Goal: Transaction & Acquisition: Purchase product/service

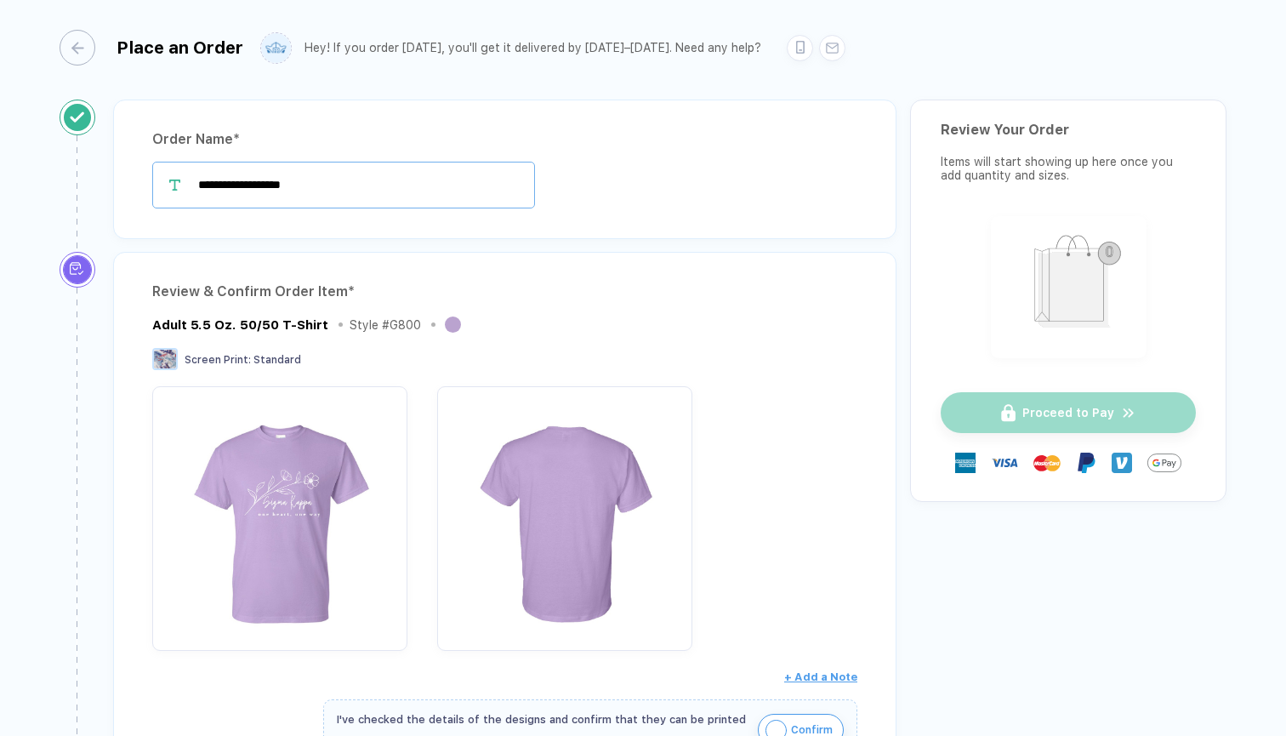
click at [213, 188] on input "**********" at bounding box center [343, 185] width 383 height 47
click at [655, 182] on div "**********" at bounding box center [504, 185] width 705 height 47
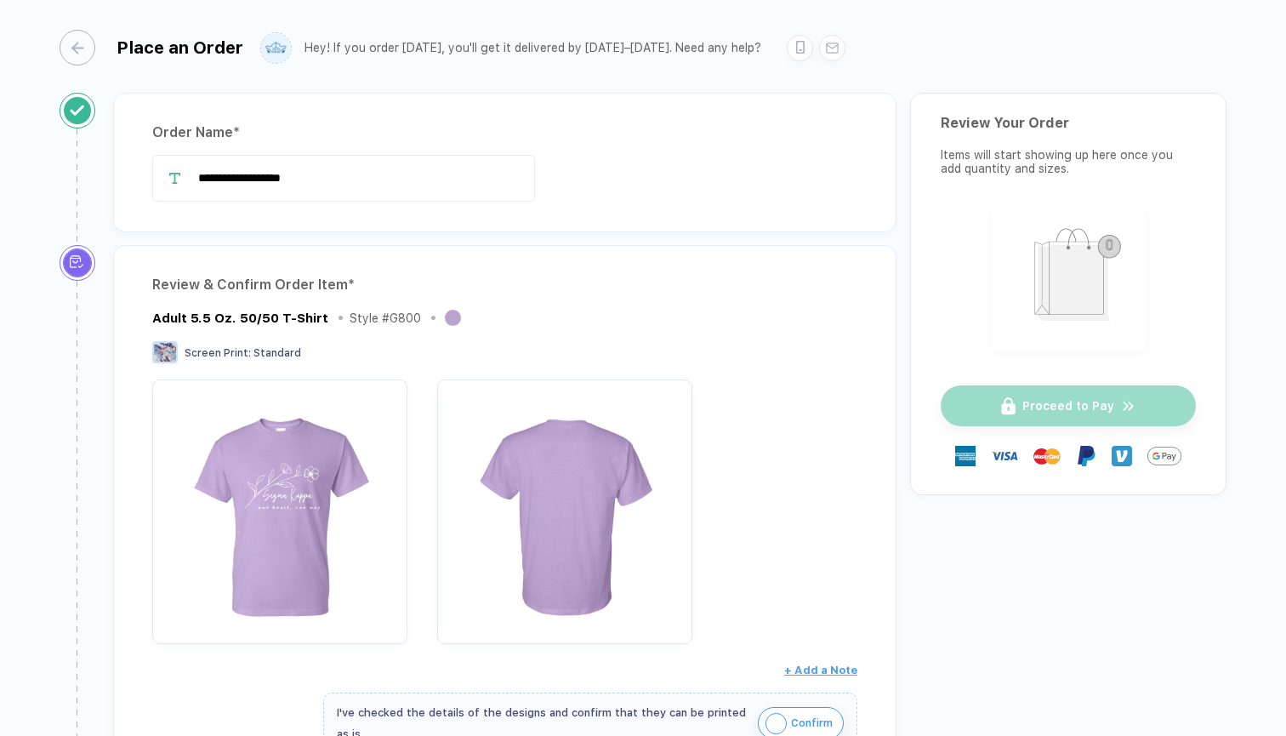
click at [196, 177] on div at bounding box center [174, 178] width 45 height 47
drag, startPoint x: 206, startPoint y: 179, endPoint x: 196, endPoint y: 179, distance: 10.2
click at [199, 179] on input "**********" at bounding box center [343, 178] width 383 height 47
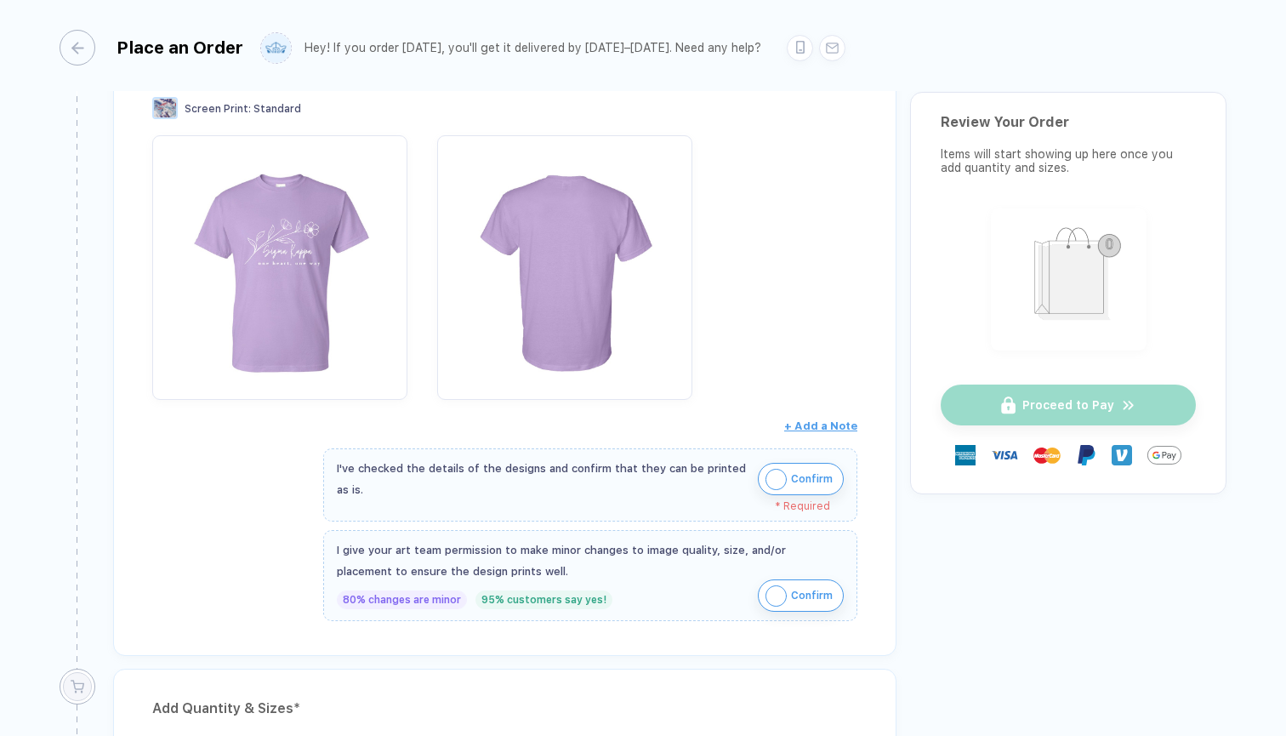
scroll to position [264, 0]
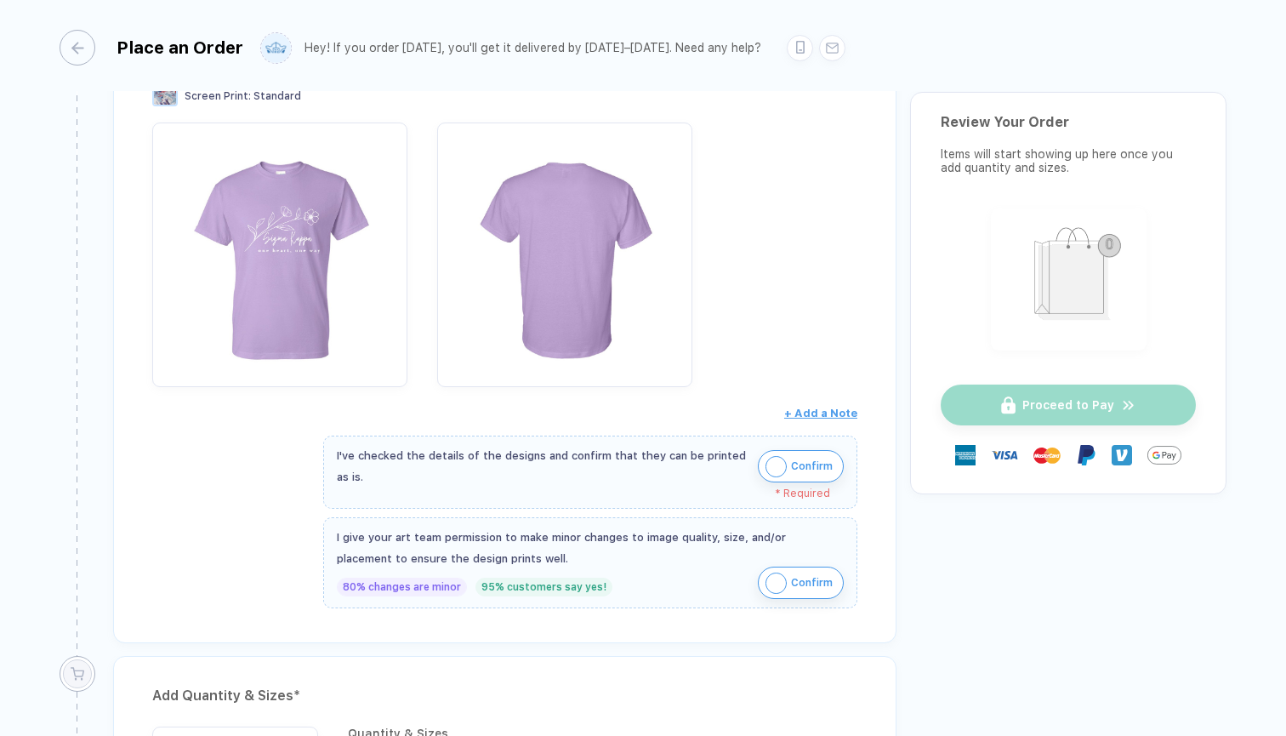
type input "**********"
click at [770, 468] on img "button" at bounding box center [775, 466] width 21 height 21
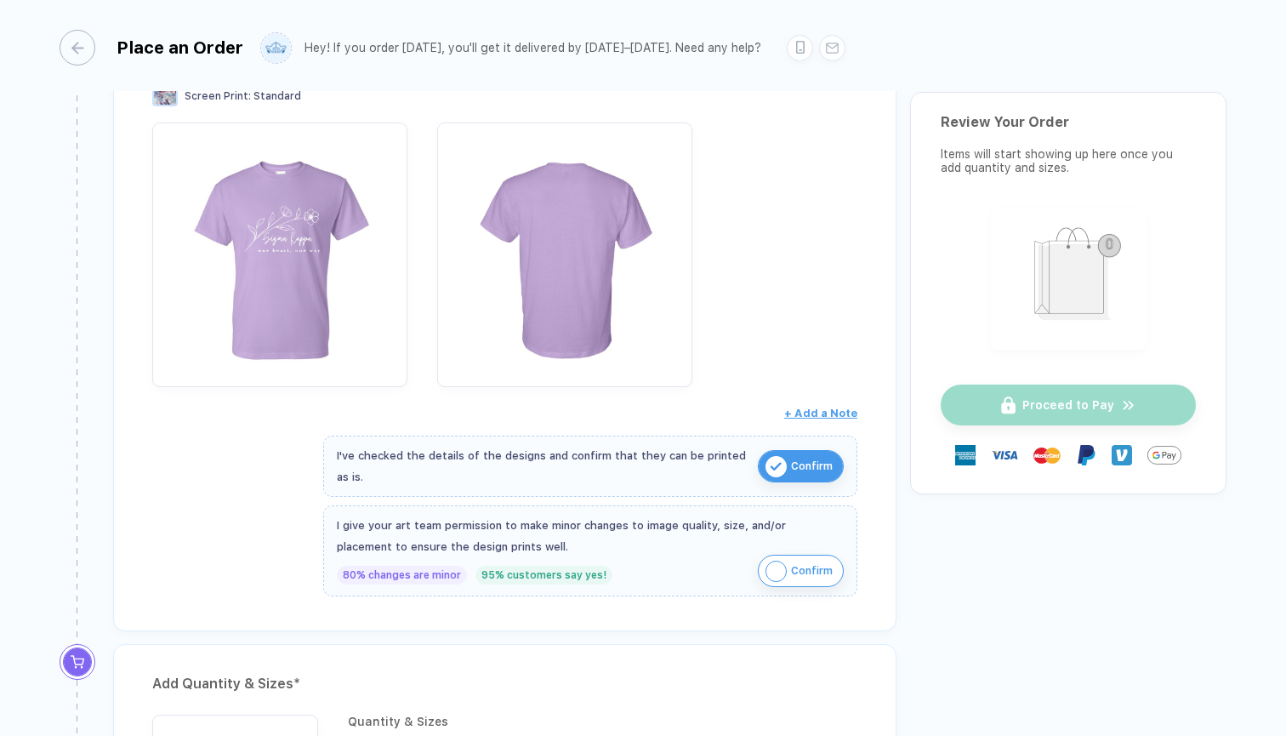
click at [775, 573] on img "button" at bounding box center [775, 570] width 21 height 21
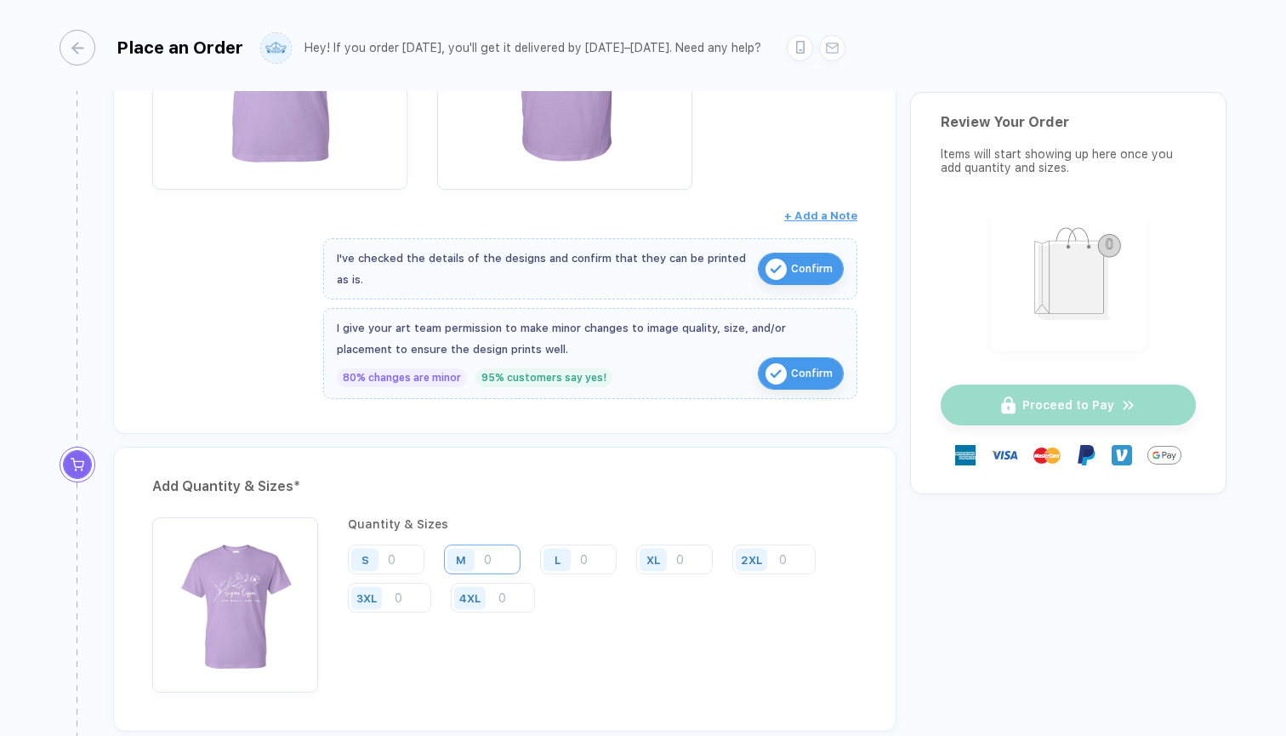
scroll to position [467, 0]
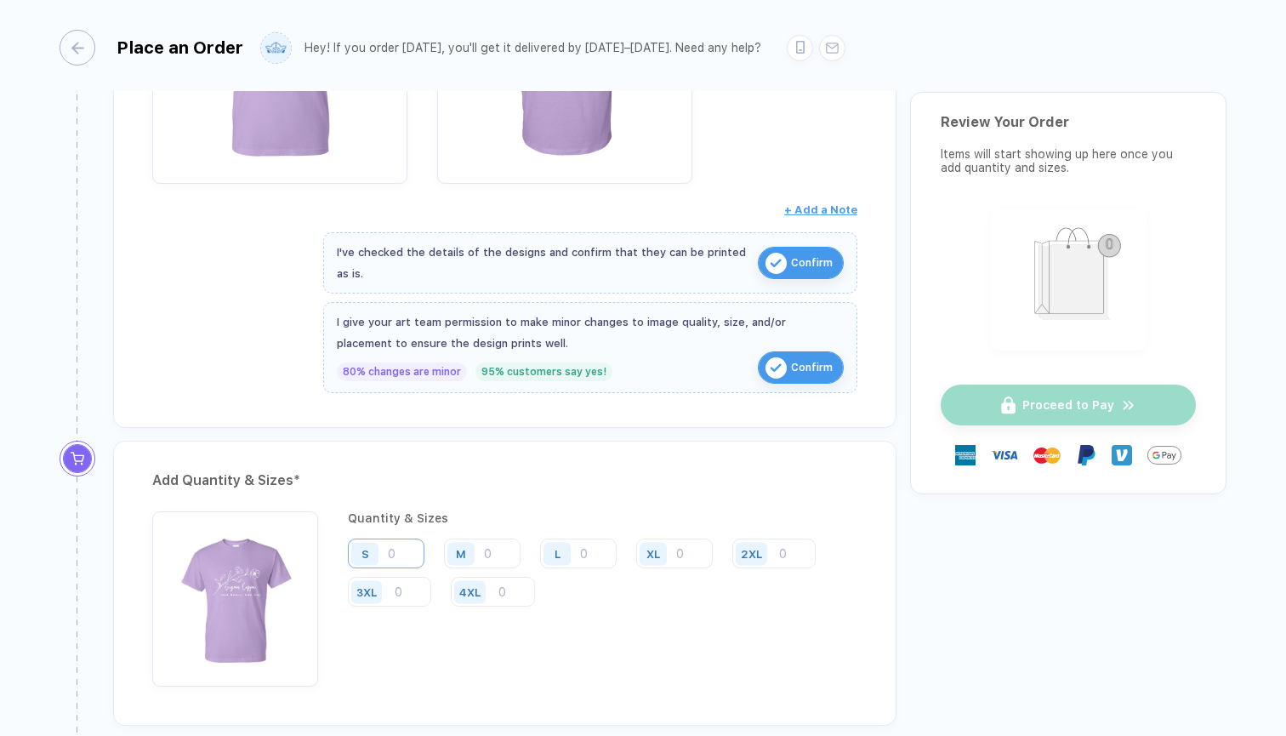
click at [397, 551] on input "number" at bounding box center [386, 553] width 77 height 30
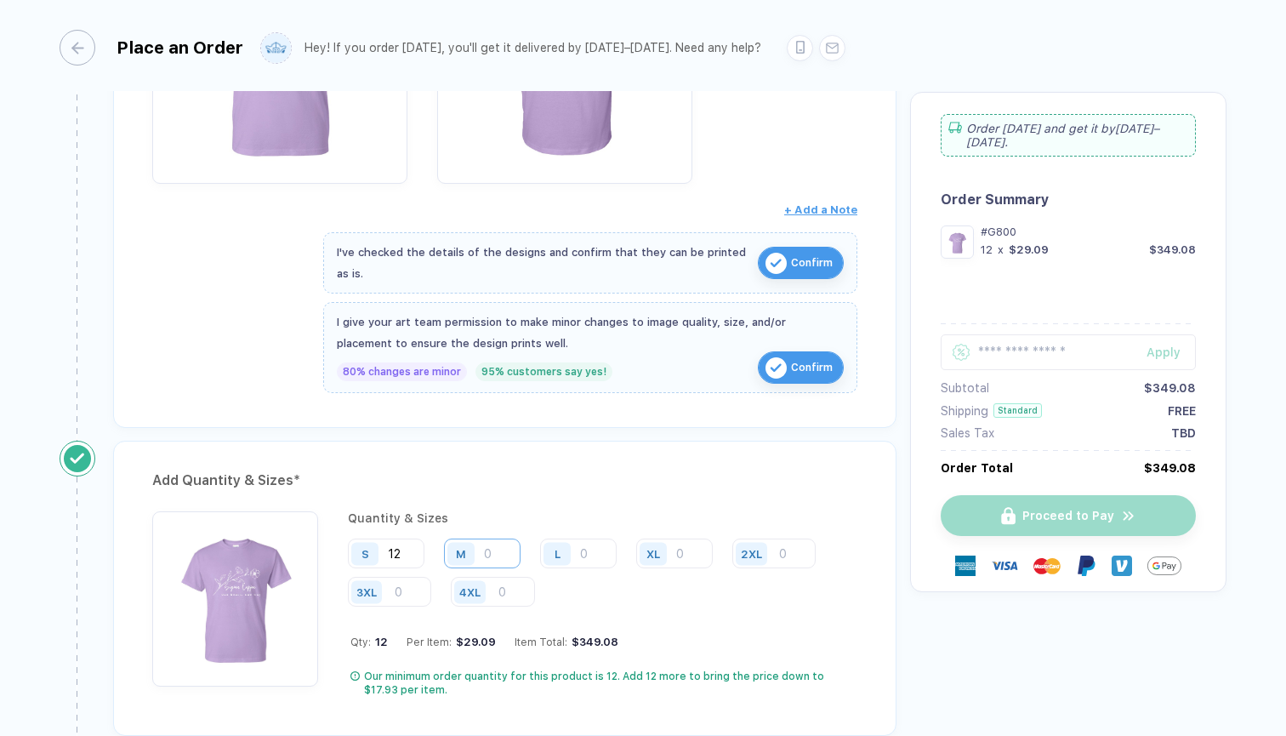
type input "12"
click at [483, 555] on input "number" at bounding box center [482, 553] width 77 height 30
type input "22"
click at [601, 558] on input "number" at bounding box center [578, 553] width 77 height 30
type input "10"
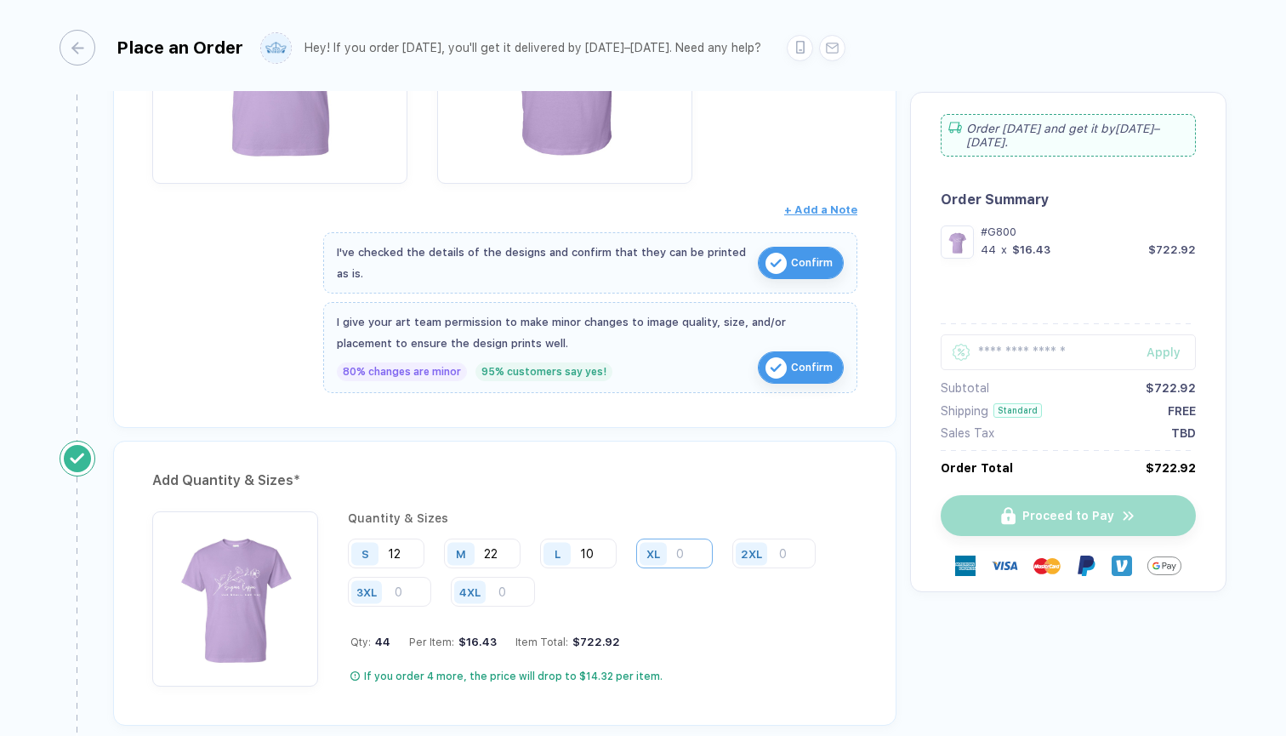
click at [690, 547] on input "number" at bounding box center [674, 553] width 77 height 30
type input "1"
click at [775, 558] on div "2XL" at bounding box center [753, 553] width 43 height 30
click at [788, 553] on input "number" at bounding box center [773, 553] width 83 height 30
type input "0"
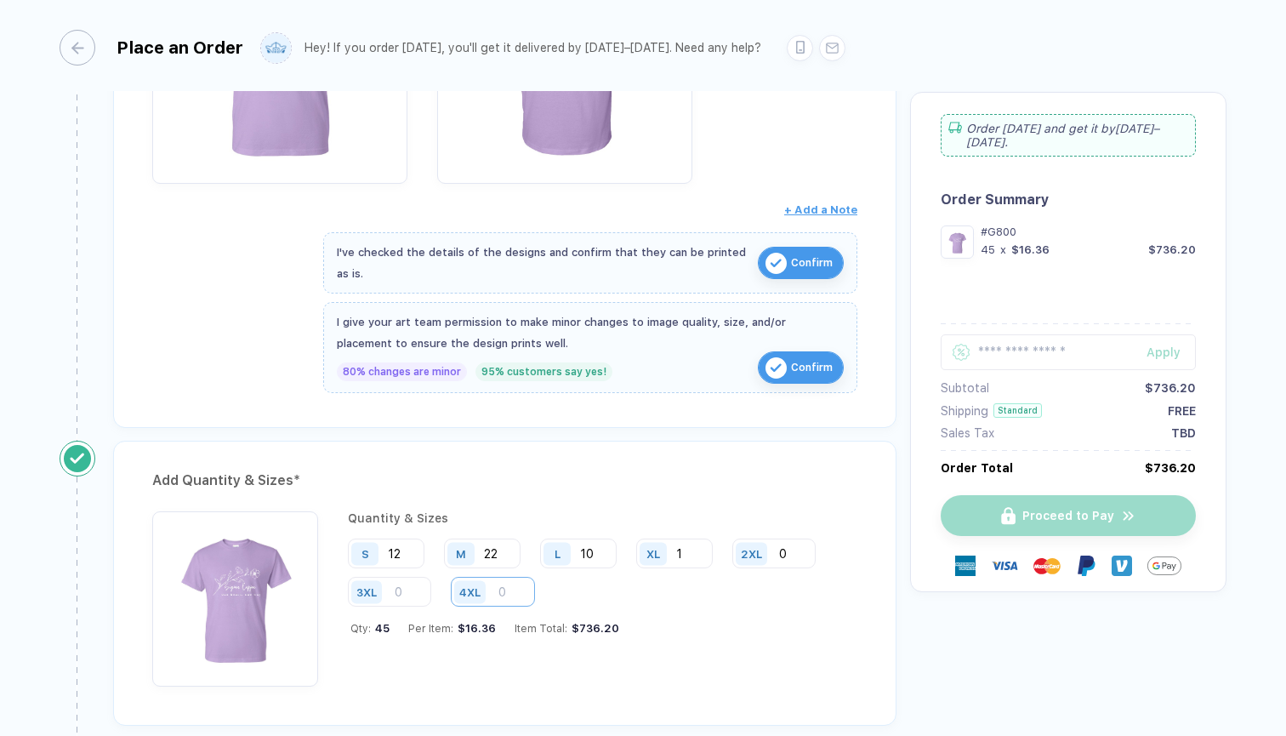
click at [514, 597] on input "number" at bounding box center [493, 592] width 84 height 30
type input "0"
click at [409, 589] on input "number" at bounding box center [389, 592] width 83 height 30
type input "0"
click at [707, 698] on div "Add Quantity & Sizes * Quantity & Sizes S 12 M 22 L 10 XL 1 2XL 0 3XL 0 4XL 0 Q…" at bounding box center [504, 582] width 783 height 285
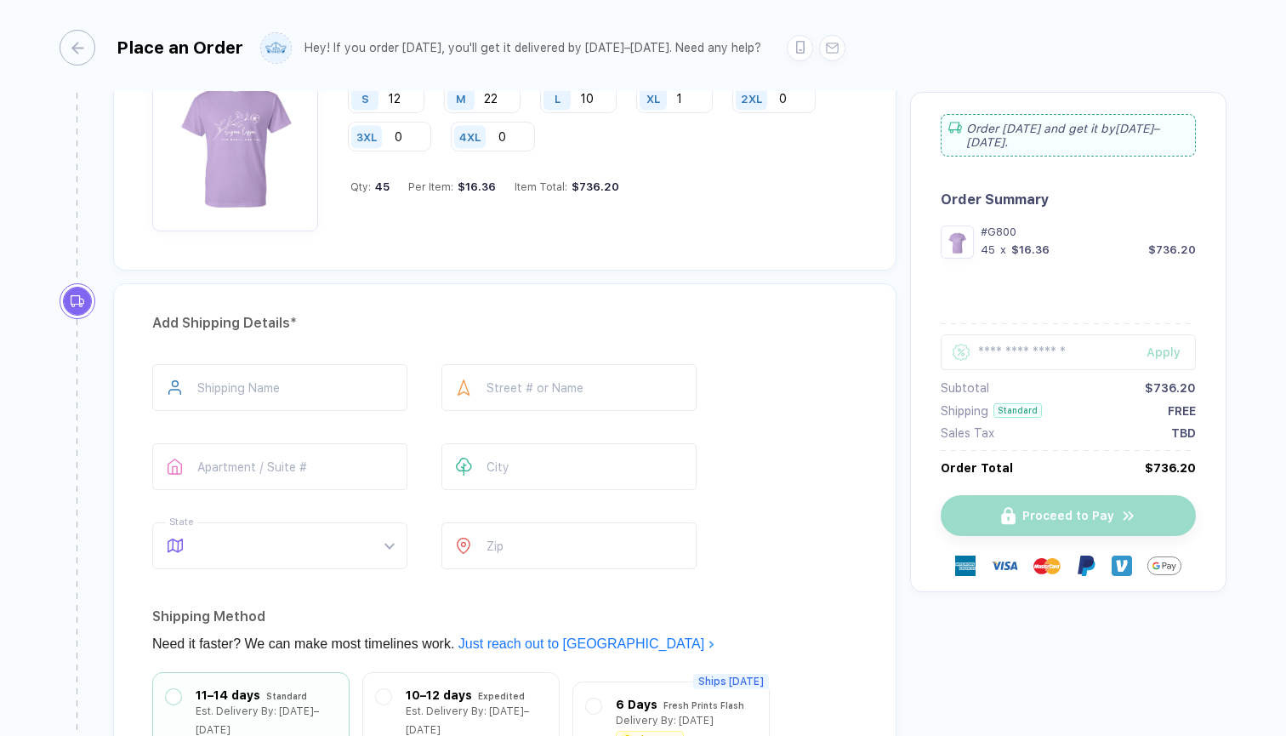
scroll to position [929, 0]
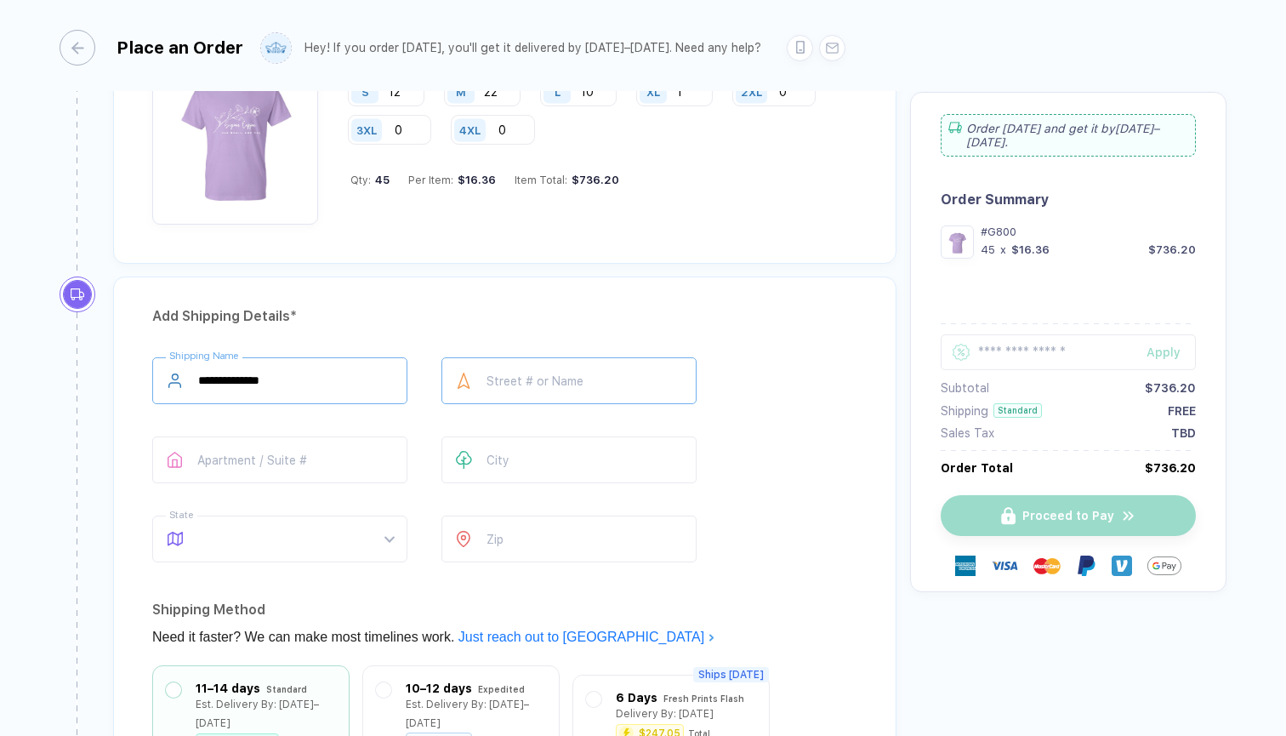
type input "**********"
type input "****"
click at [278, 553] on span at bounding box center [296, 538] width 196 height 45
type input "**********"
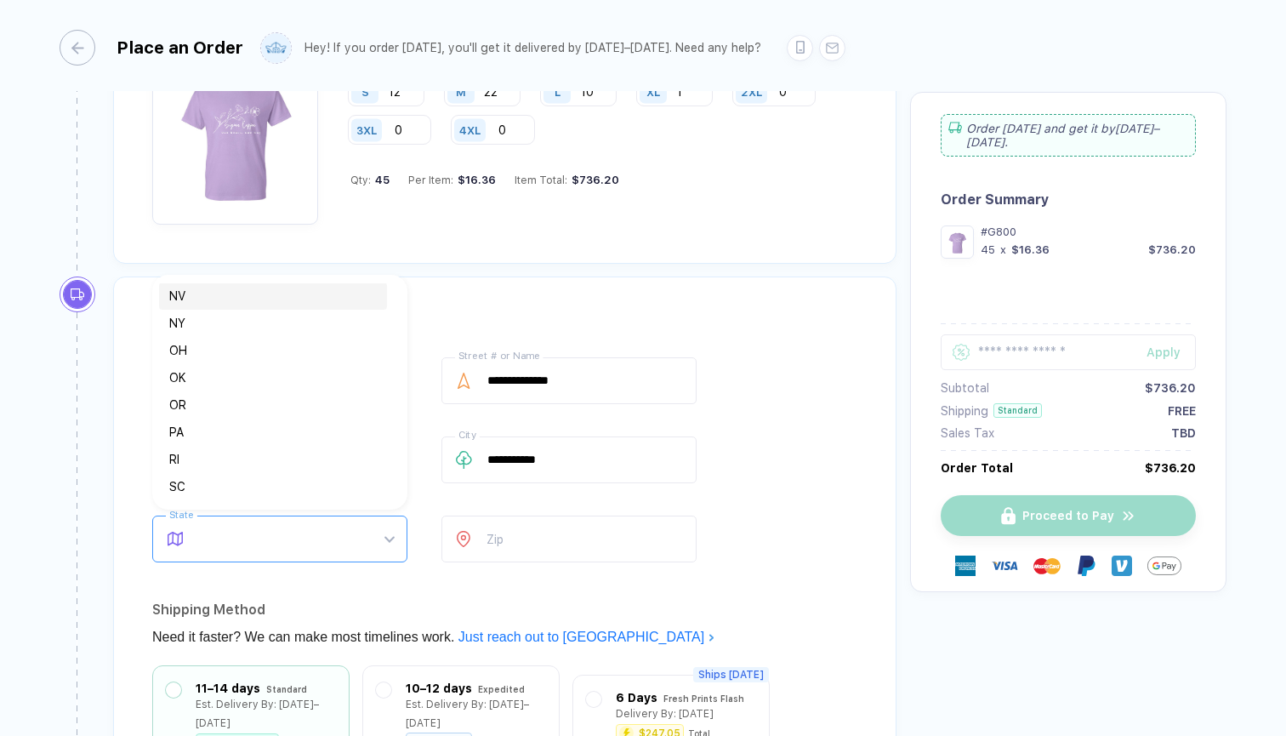
scroll to position [900, 0]
click at [263, 430] on div "PA" at bounding box center [272, 430] width 207 height 19
click at [554, 543] on input "number" at bounding box center [568, 538] width 255 height 47
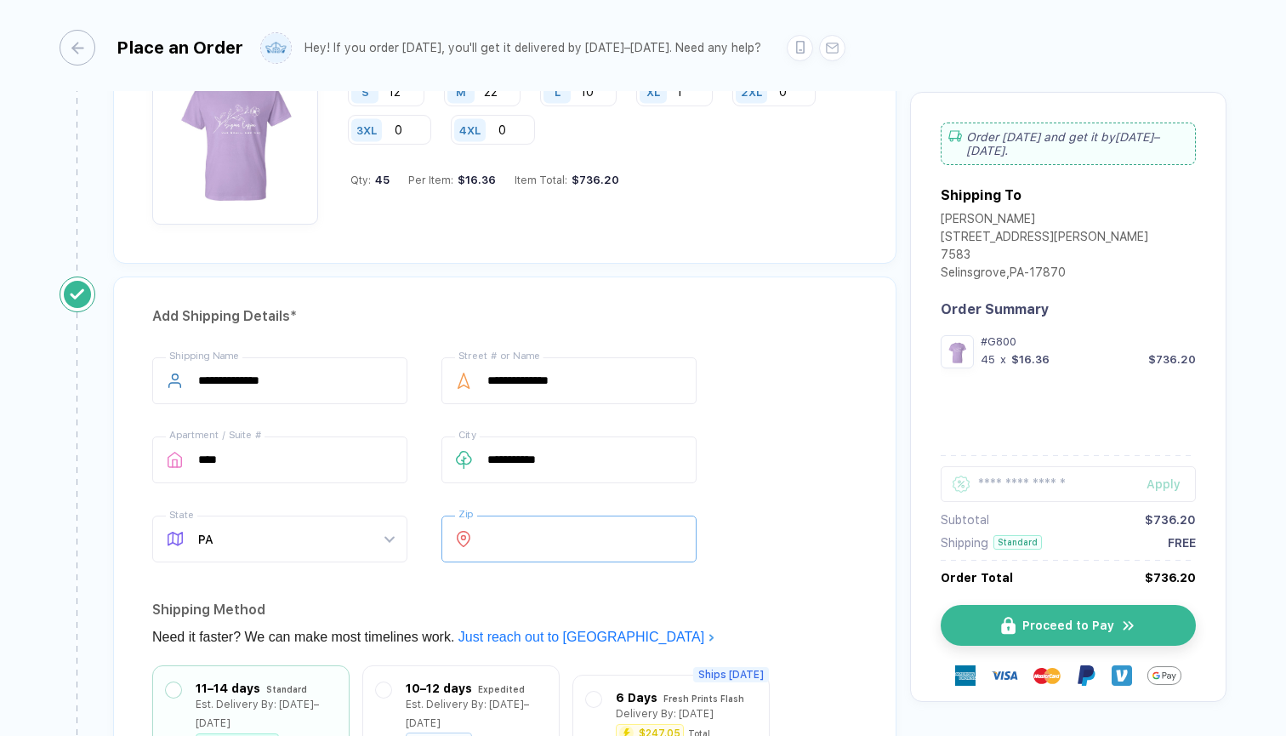
type input "*****"
click at [761, 565] on div "**********" at bounding box center [504, 463] width 705 height 212
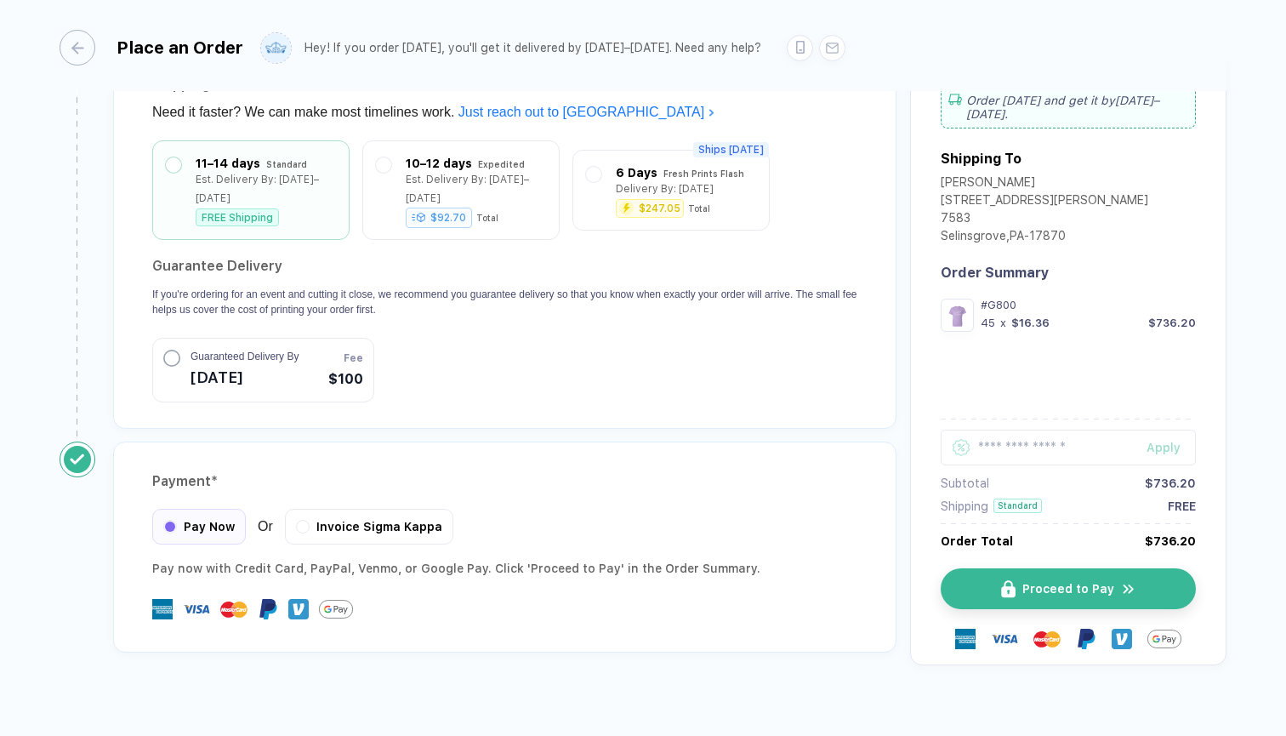
scroll to position [1452, 0]
click at [214, 518] on span "Pay Now" at bounding box center [209, 525] width 51 height 14
click at [976, 569] on button "Proceed to Pay" at bounding box center [1074, 589] width 255 height 41
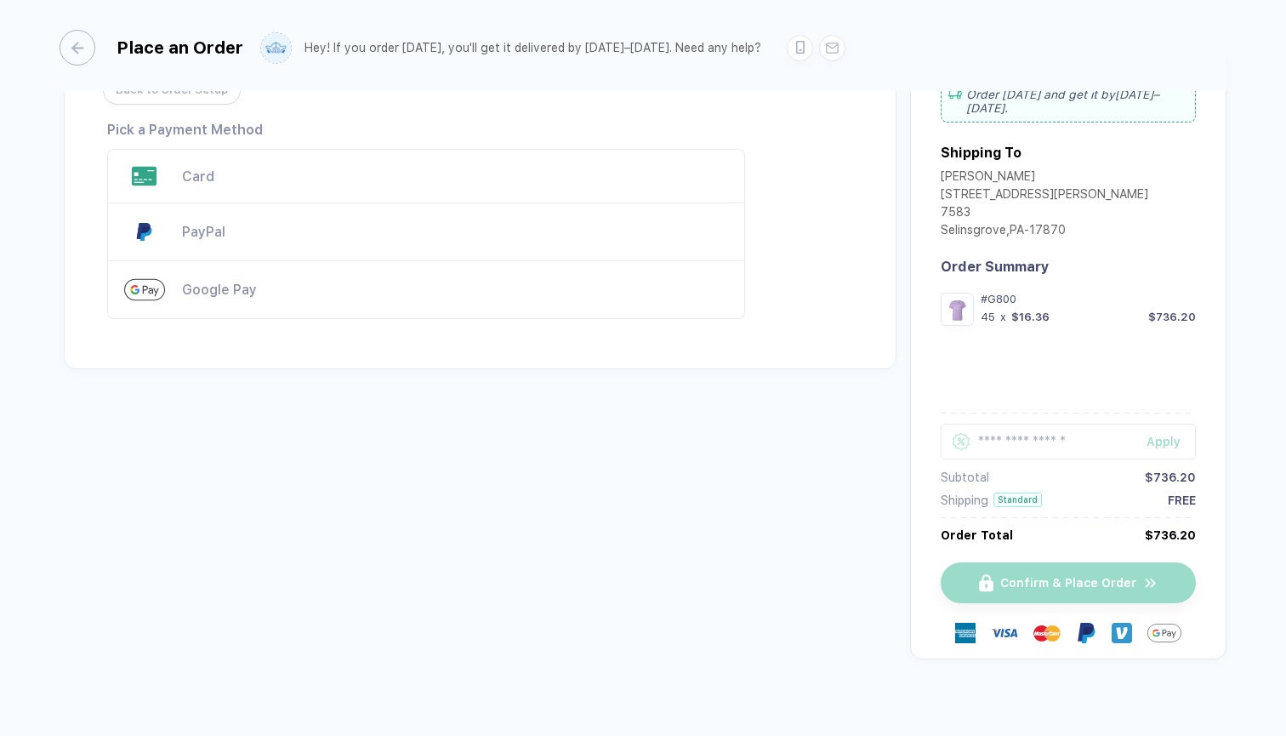
click at [304, 173] on div "Card" at bounding box center [455, 176] width 546 height 16
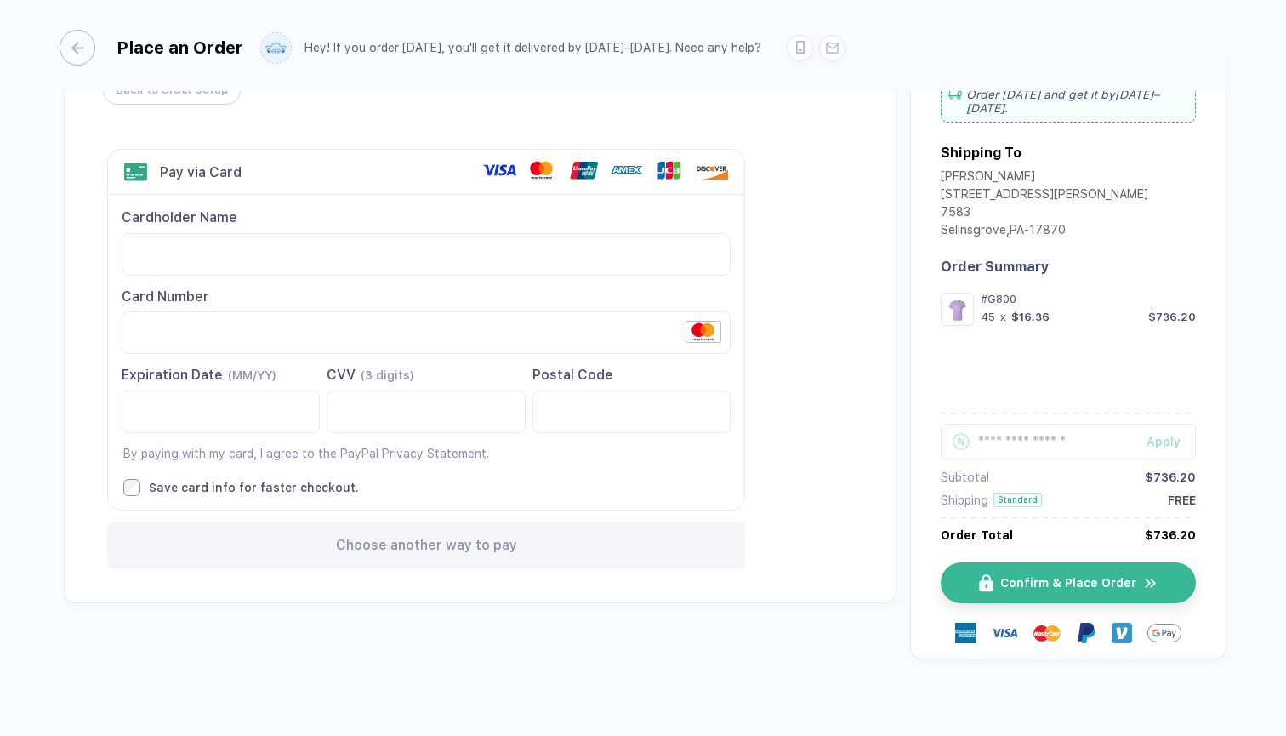
click at [817, 471] on div "Back to Order Setup Visa MasterCard Union Pay American Express JCB Discover Din…" at bounding box center [480, 326] width 832 height 554
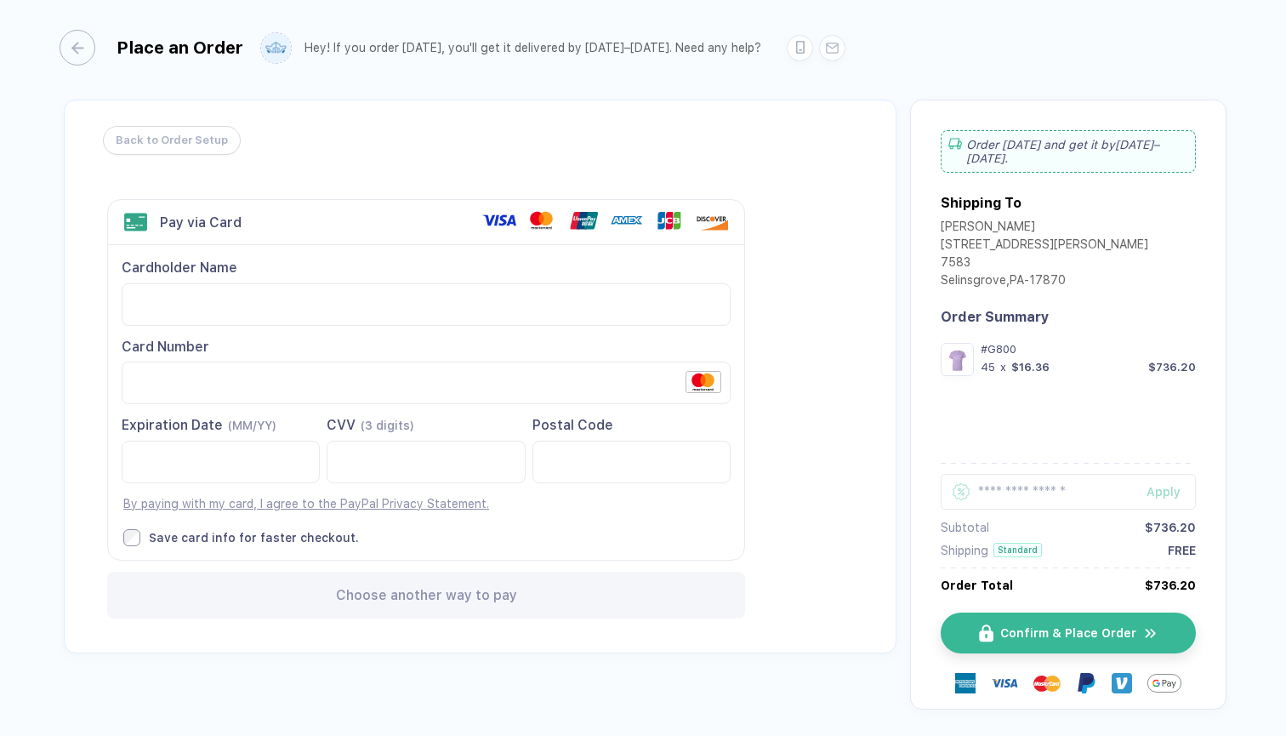
scroll to position [0, 0]
click at [989, 624] on img "button" at bounding box center [996, 633] width 14 height 18
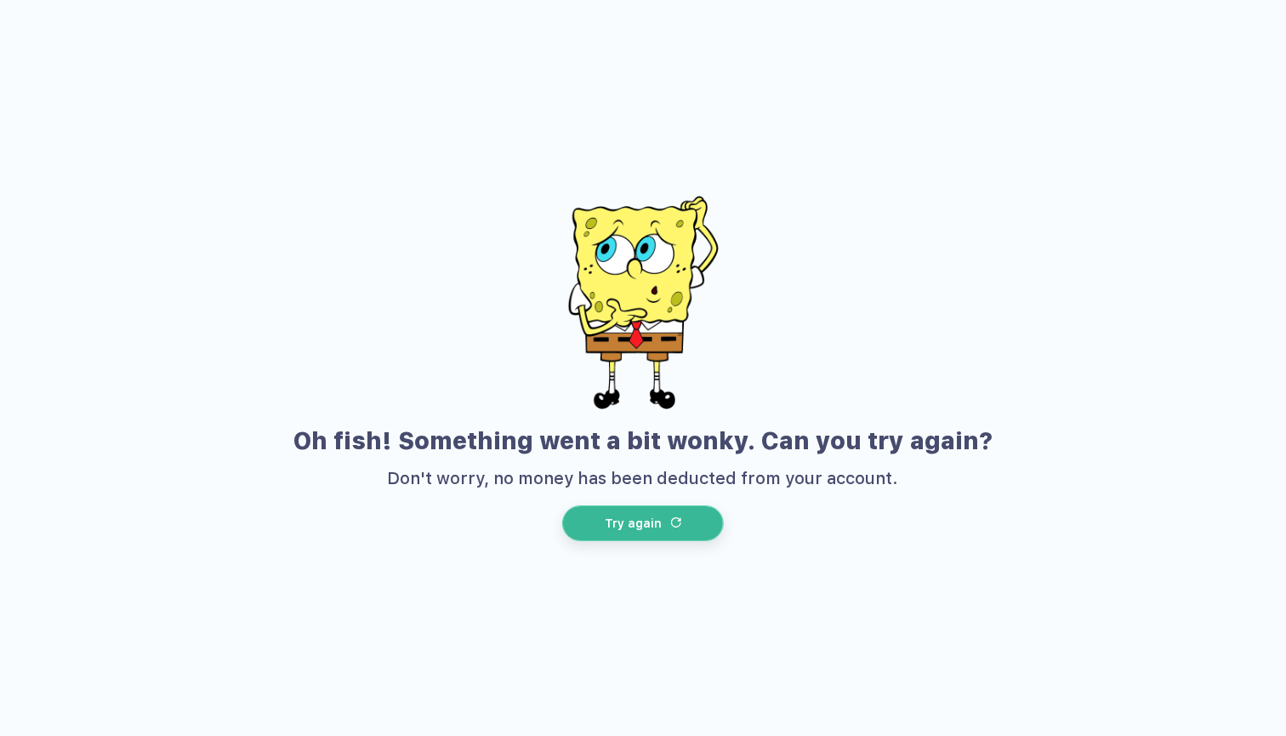
click at [667, 527] on button "Try again" at bounding box center [643, 523] width 162 height 36
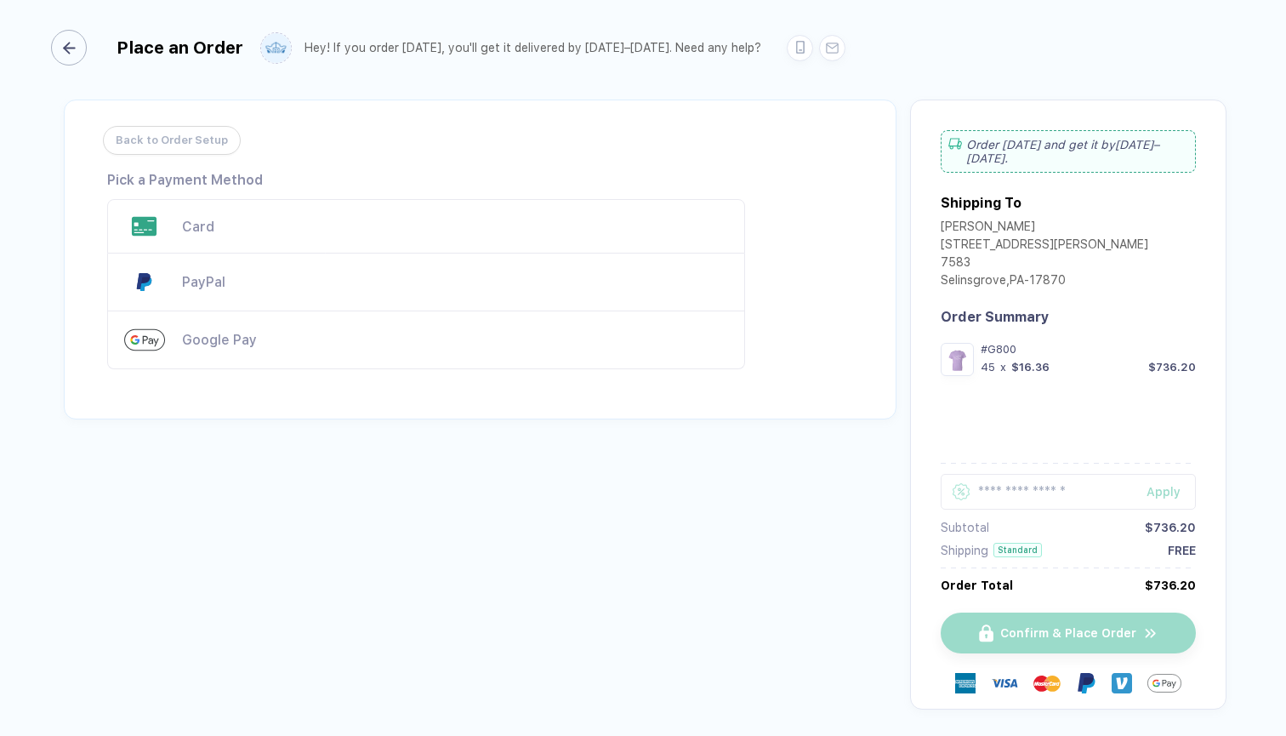
click at [85, 49] on div "button" at bounding box center [69, 48] width 36 height 36
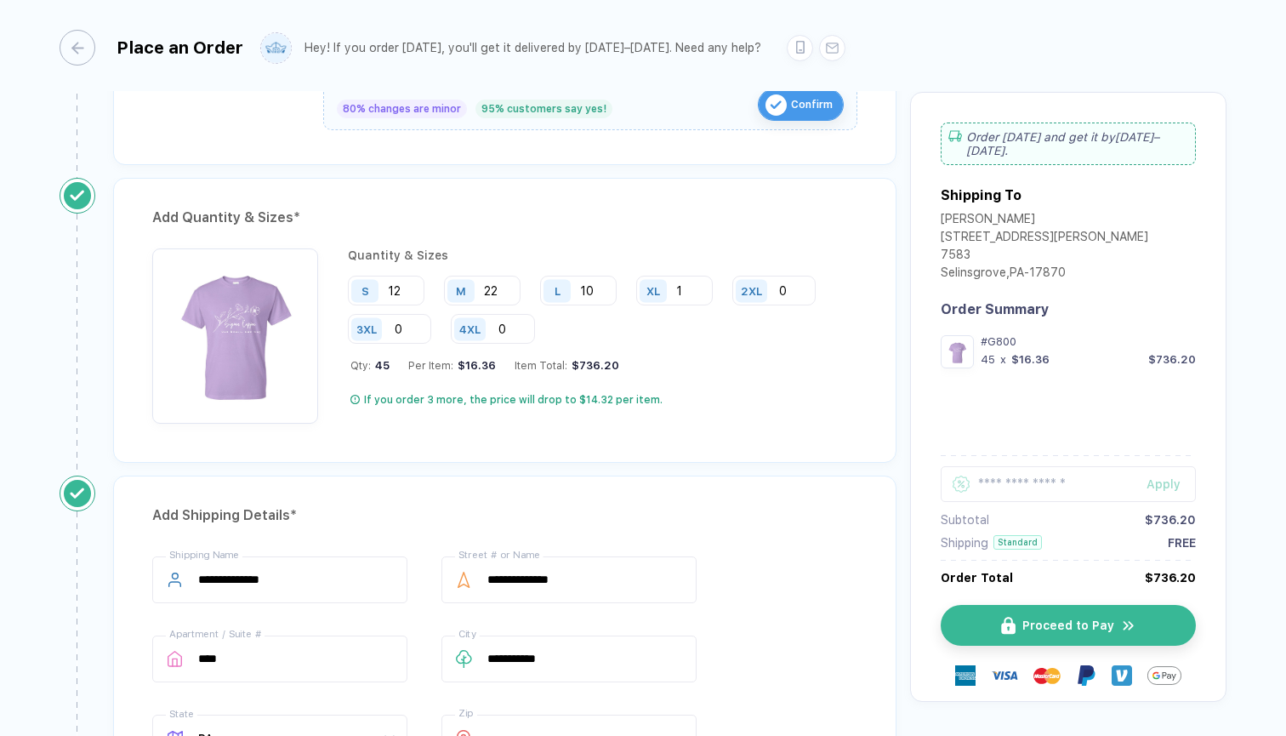
scroll to position [736, 0]
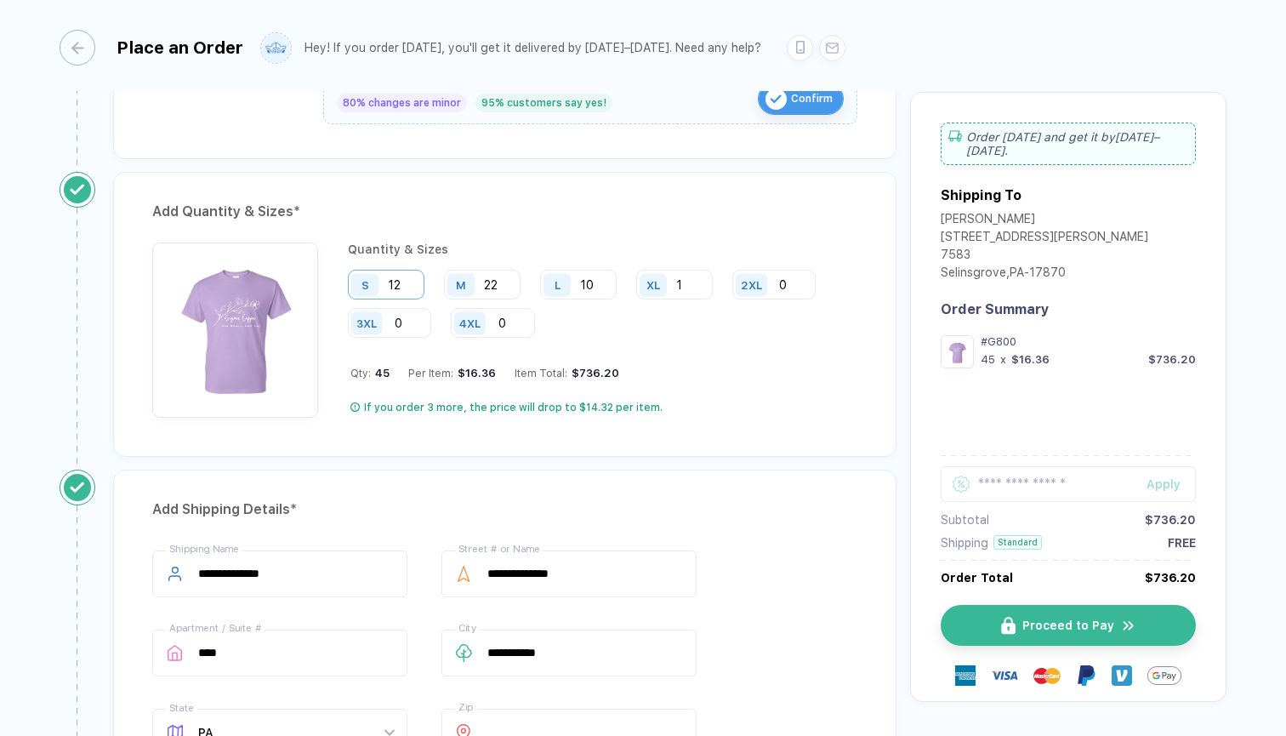
click at [406, 278] on input "12" at bounding box center [386, 285] width 77 height 30
type input "11"
click at [781, 389] on div "Quantity & Sizes S 11 M 22 L 10 XL 1 2XL 0 3XL 0 4XL 0 Qty: 44 Per Item: $16.43…" at bounding box center [602, 329] width 509 height 175
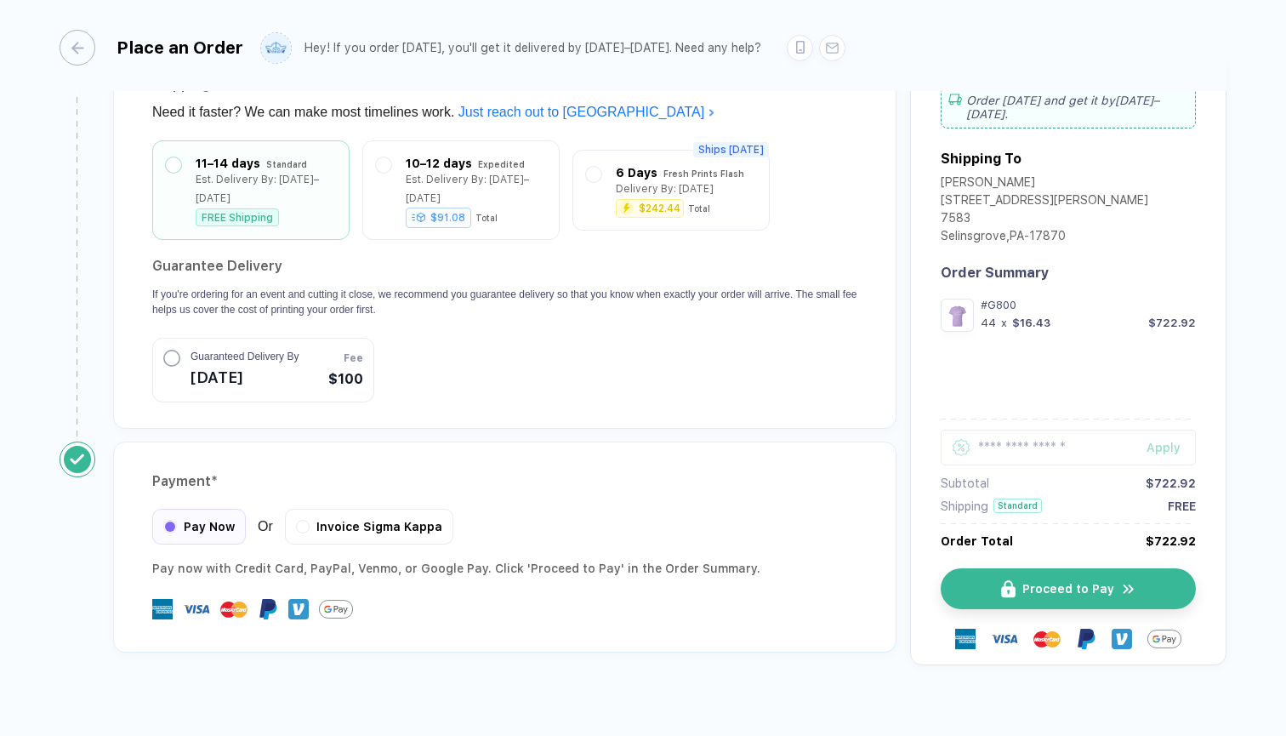
scroll to position [1452, 0]
click at [1073, 569] on button "Proceed to Pay" at bounding box center [1074, 589] width 255 height 41
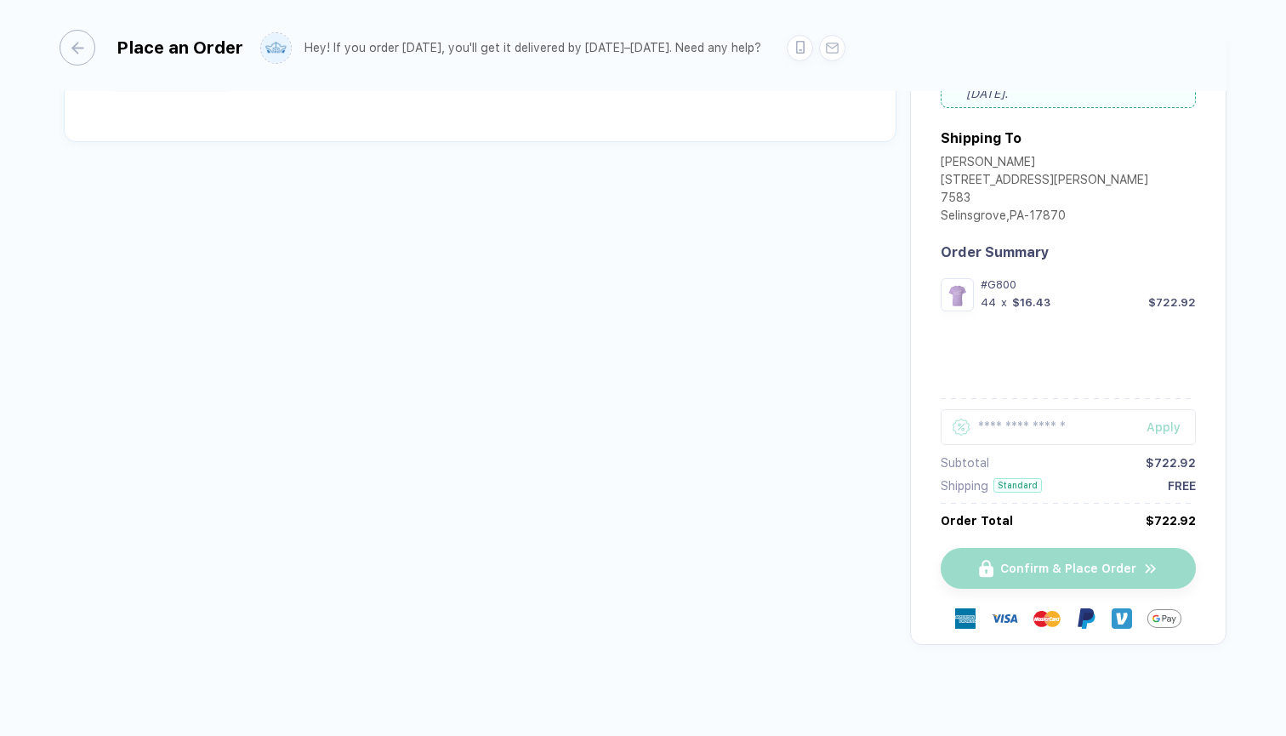
scroll to position [50, 0]
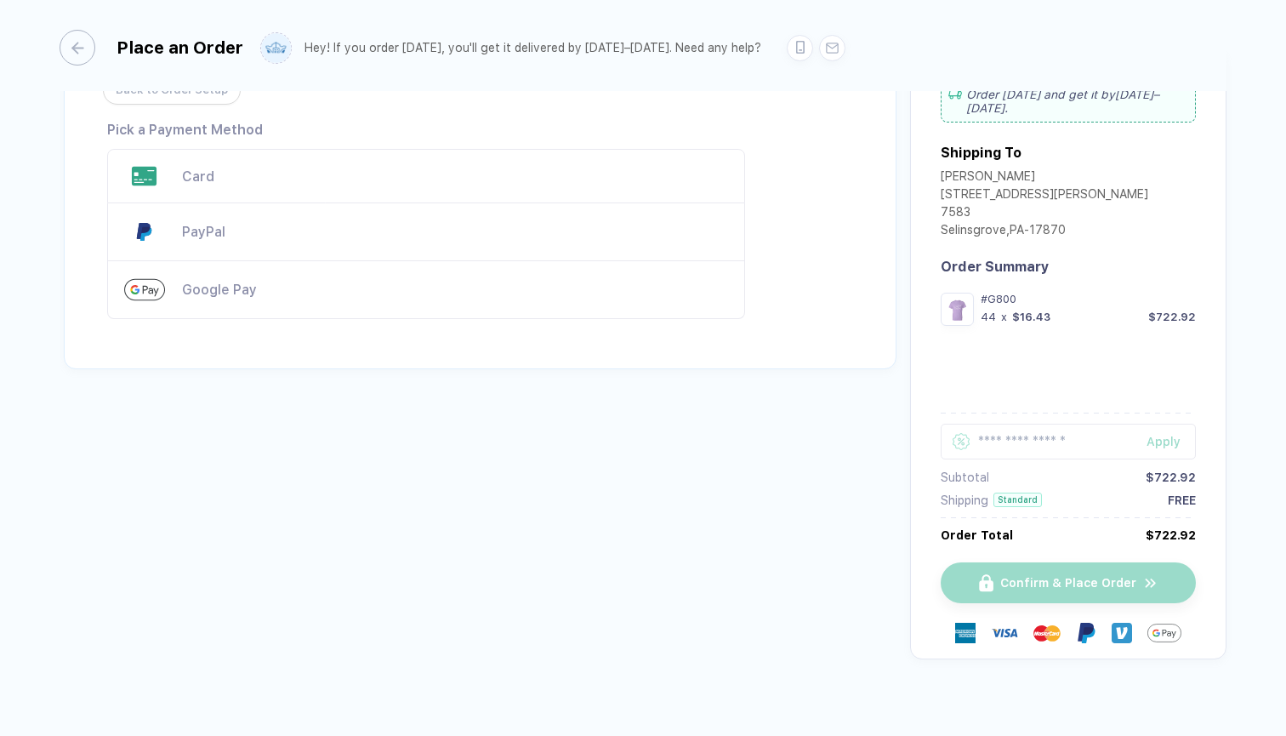
click at [377, 186] on div "Card" at bounding box center [426, 176] width 638 height 54
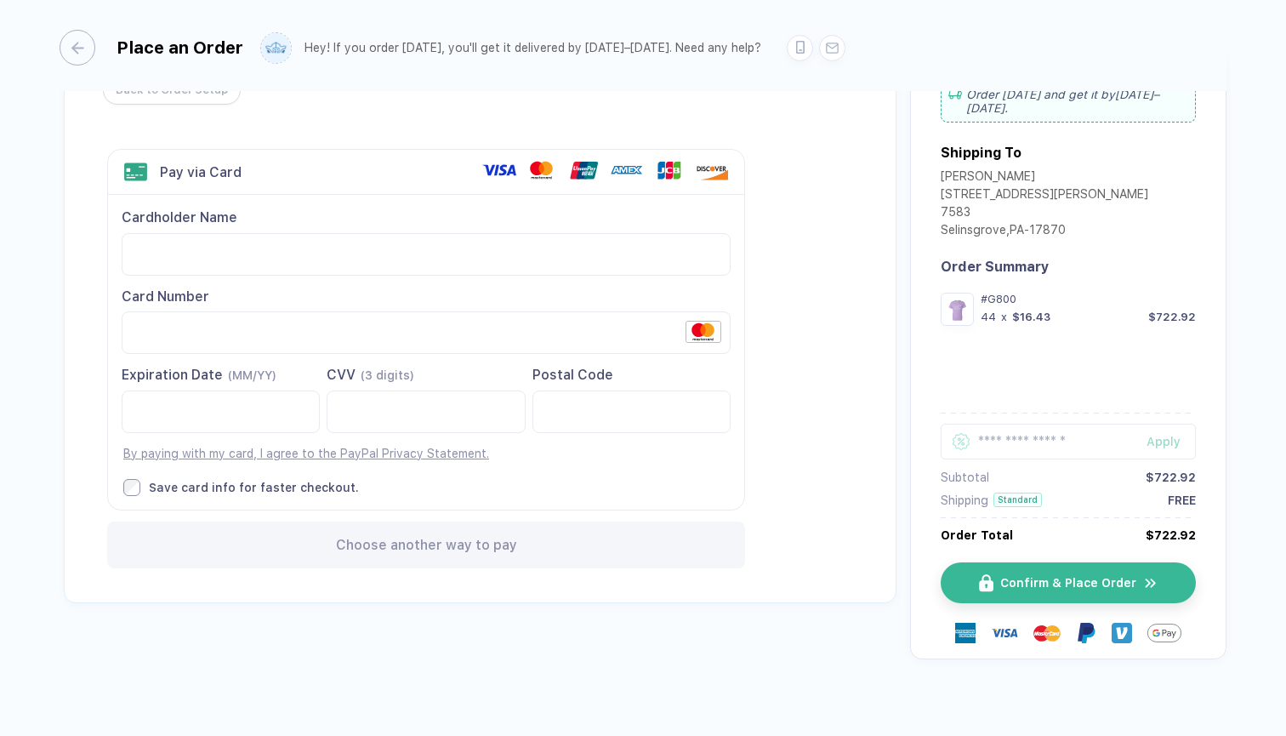
click at [824, 473] on div "Back to Order Setup Visa MasterCard Union Pay American Express JCB Discover Din…" at bounding box center [480, 326] width 832 height 554
click at [1023, 576] on span "Confirm & Place Order" at bounding box center [1078, 583] width 136 height 14
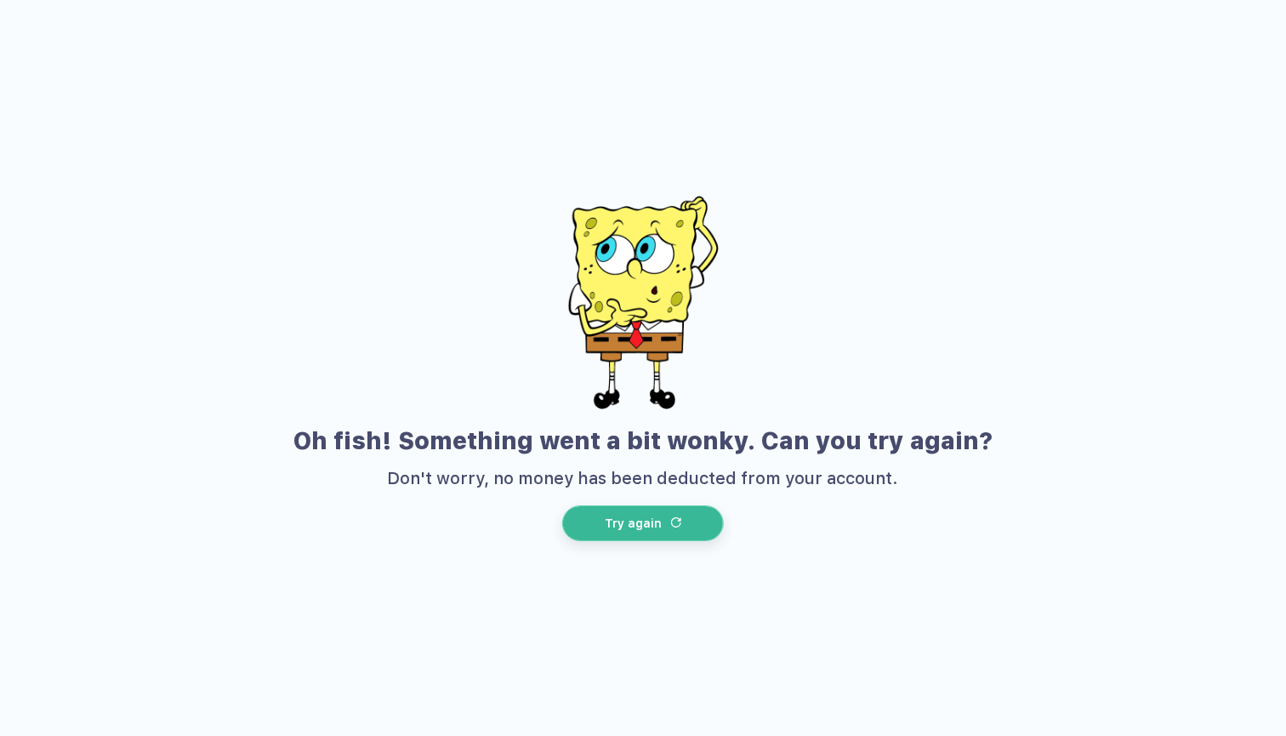
click at [676, 515] on button "Try again" at bounding box center [643, 523] width 162 height 36
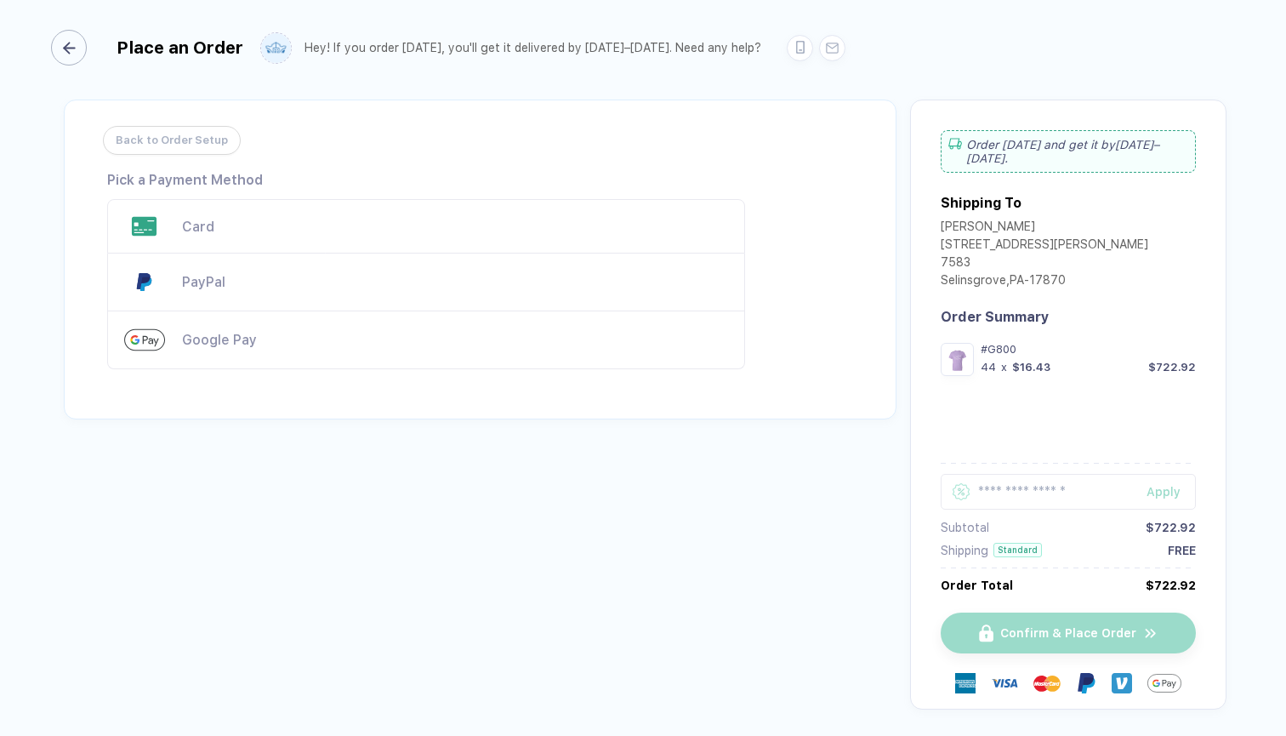
click at [86, 45] on div "button" at bounding box center [69, 48] width 36 height 36
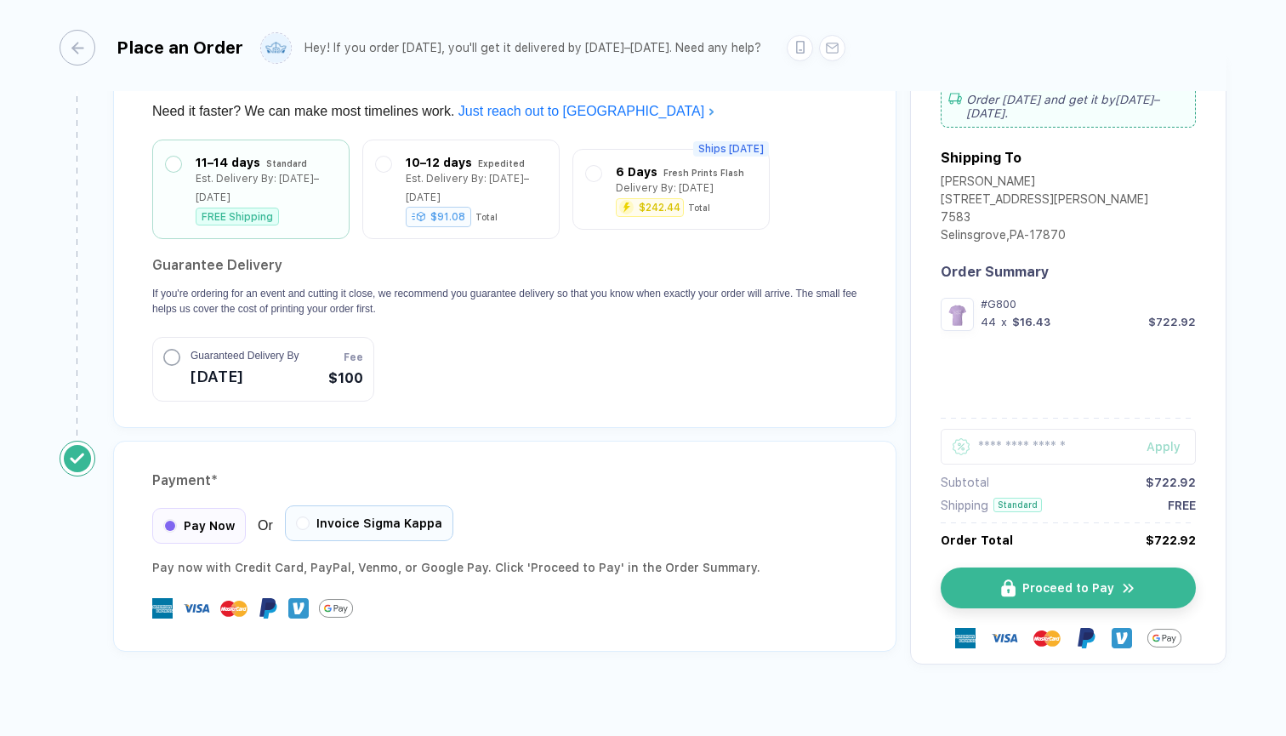
scroll to position [1452, 0]
click at [390, 518] on span "Invoice Sigma Kappa" at bounding box center [379, 525] width 126 height 14
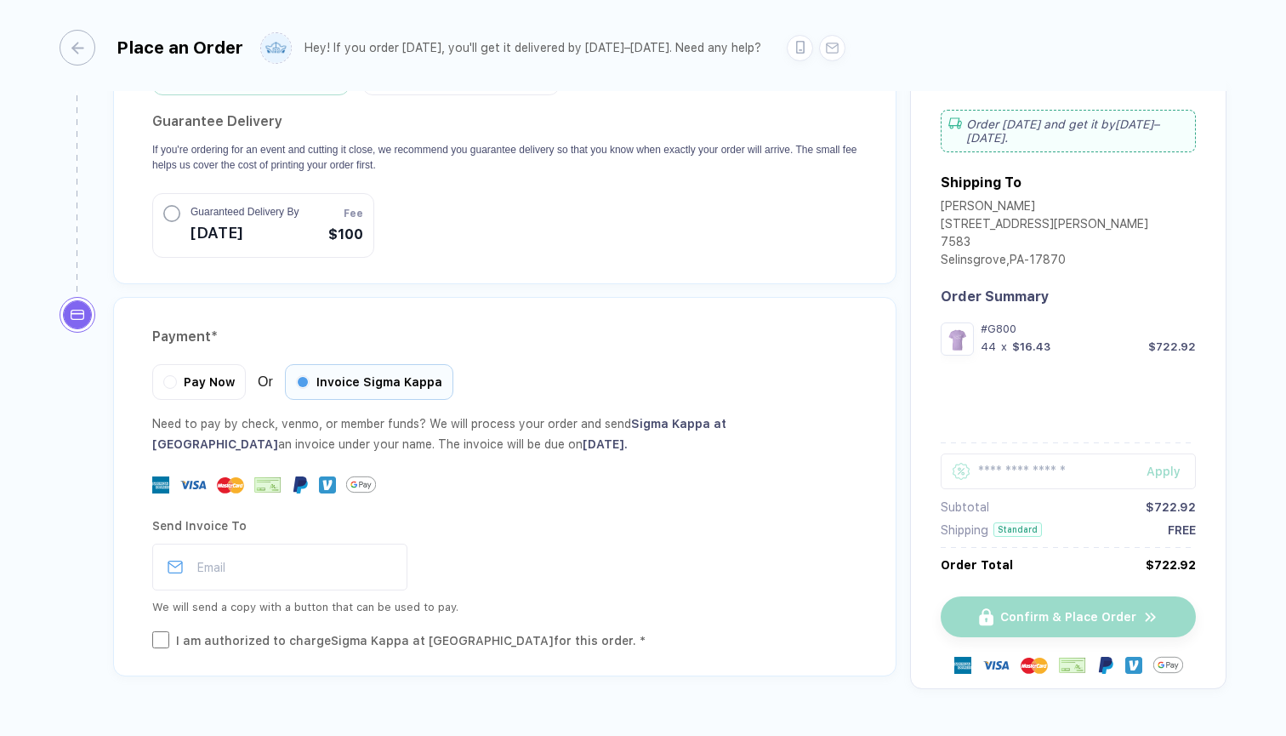
scroll to position [1612, 0]
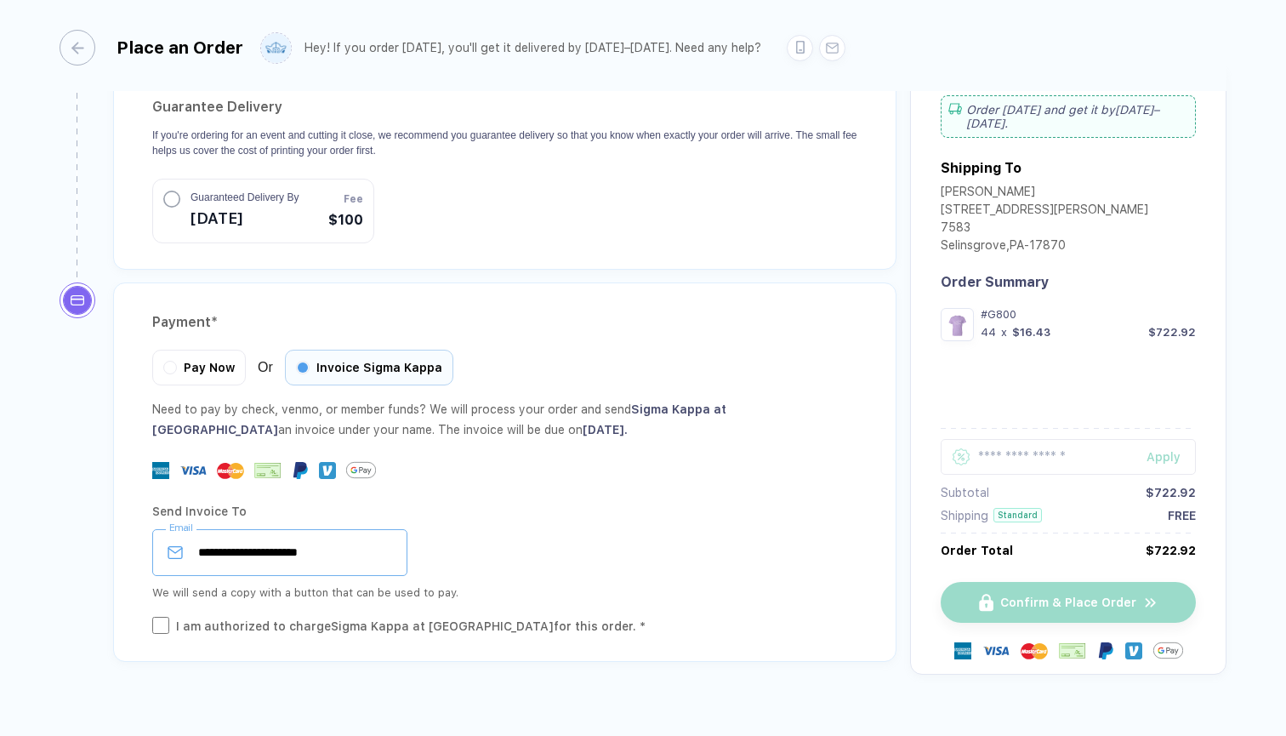
type input "**********"
click at [658, 531] on div "**********" at bounding box center [504, 552] width 705 height 47
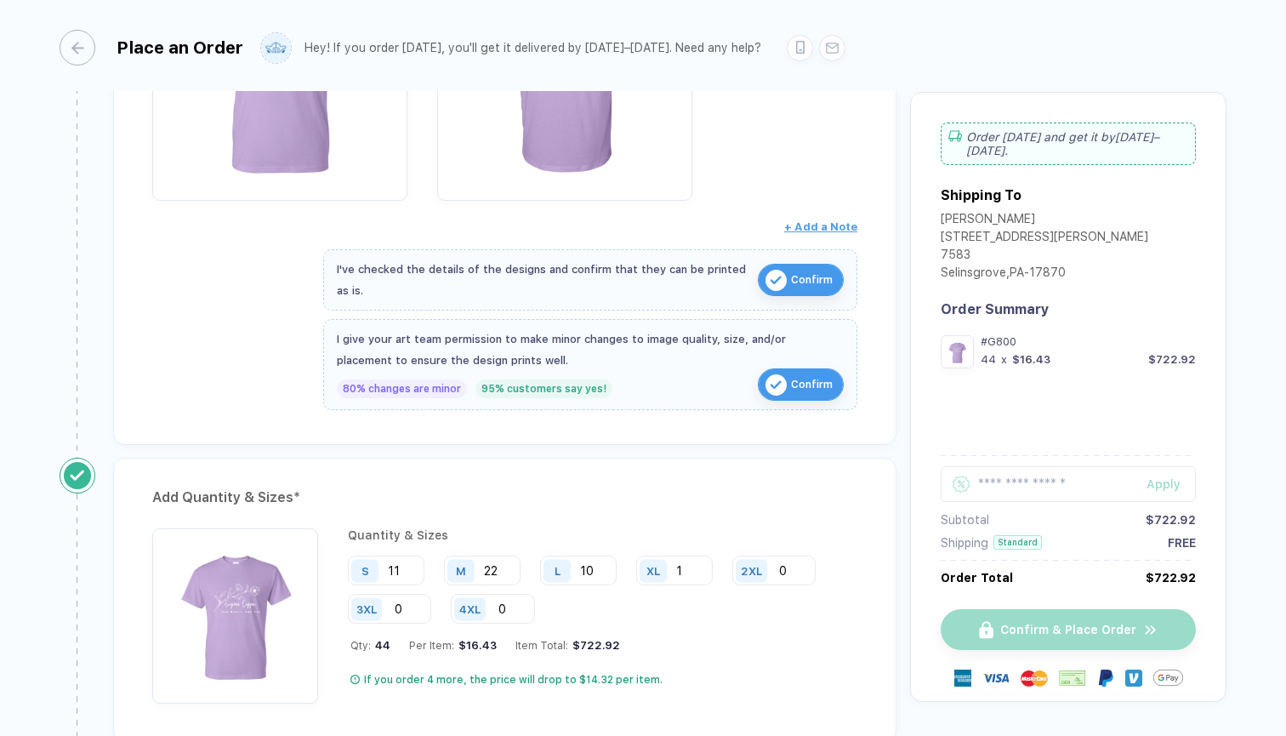
scroll to position [446, 0]
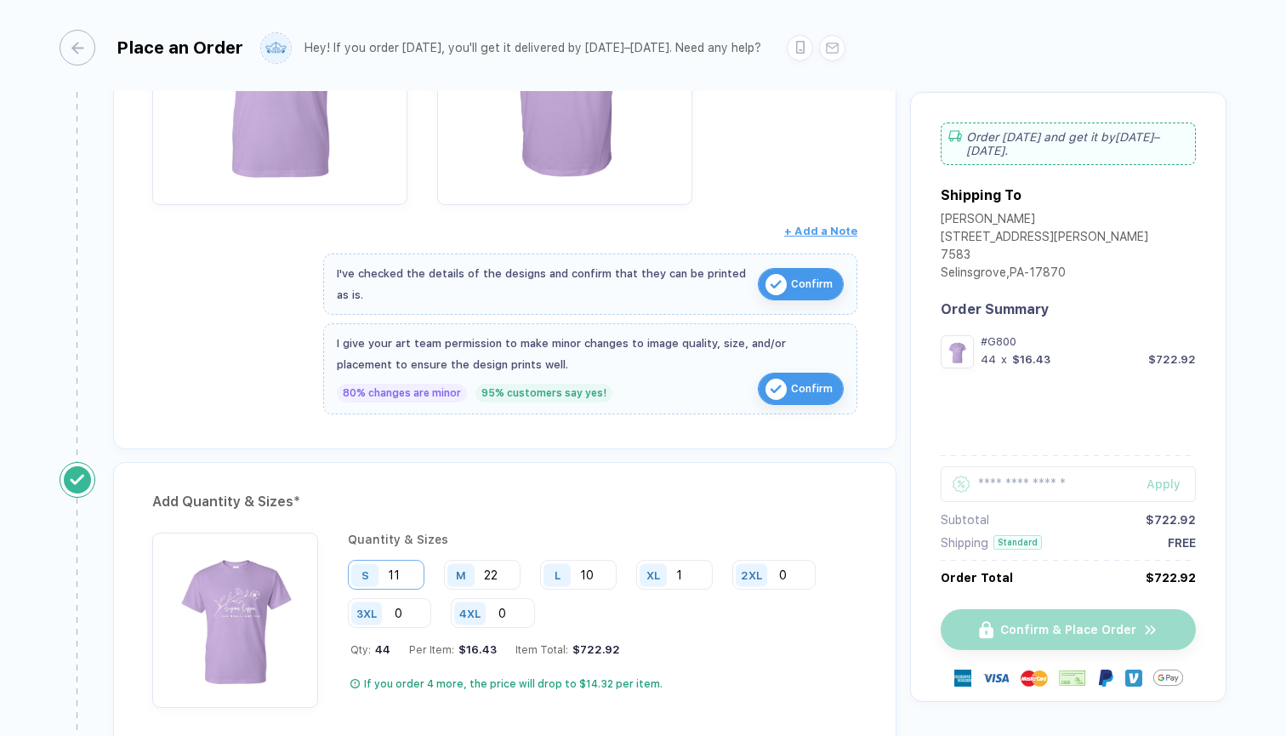
click at [408, 579] on input "11" at bounding box center [386, 574] width 77 height 30
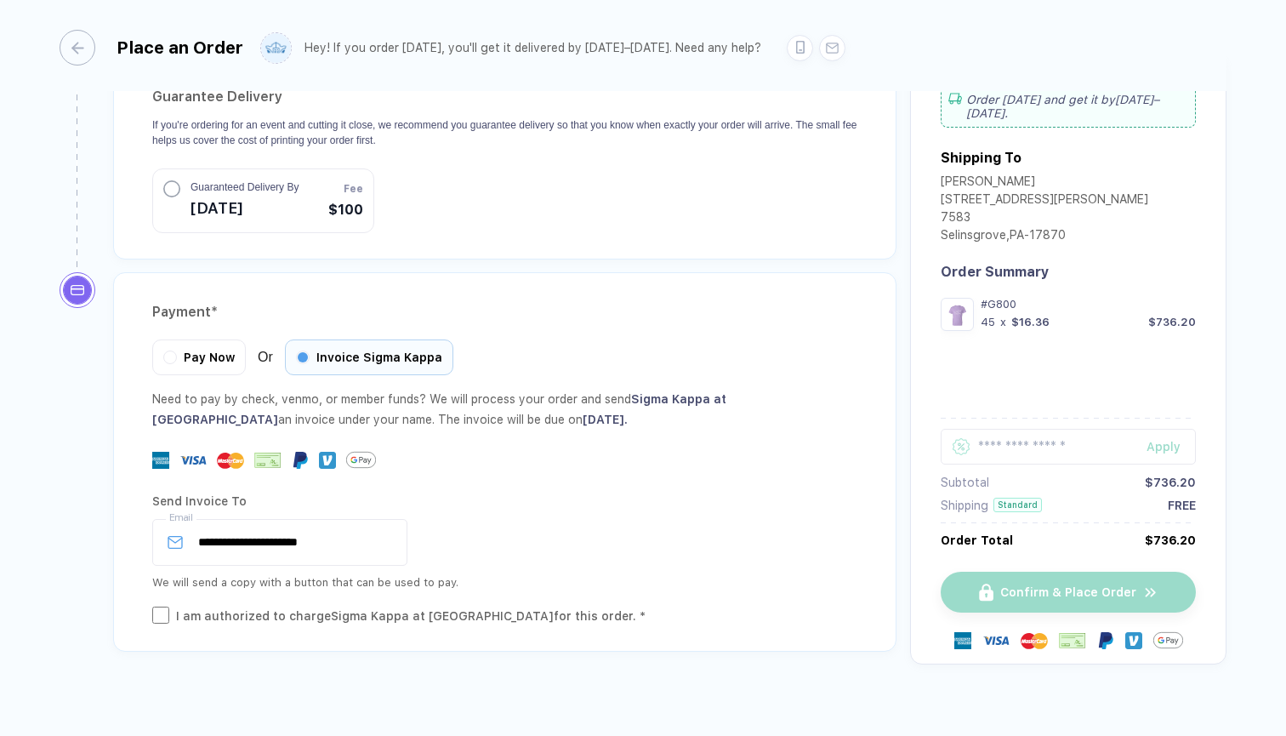
scroll to position [1621, 0]
type input "12"
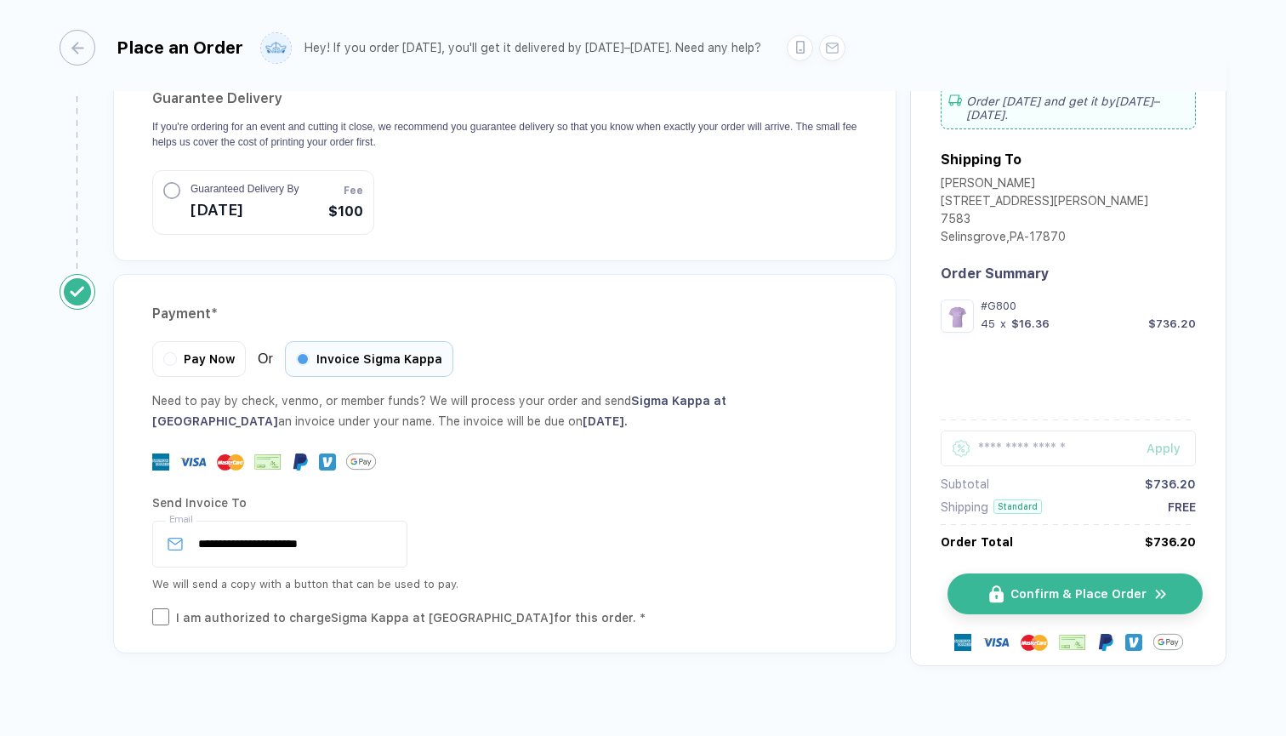
click at [1015, 587] on span "Confirm & Place Order" at bounding box center [1078, 594] width 136 height 14
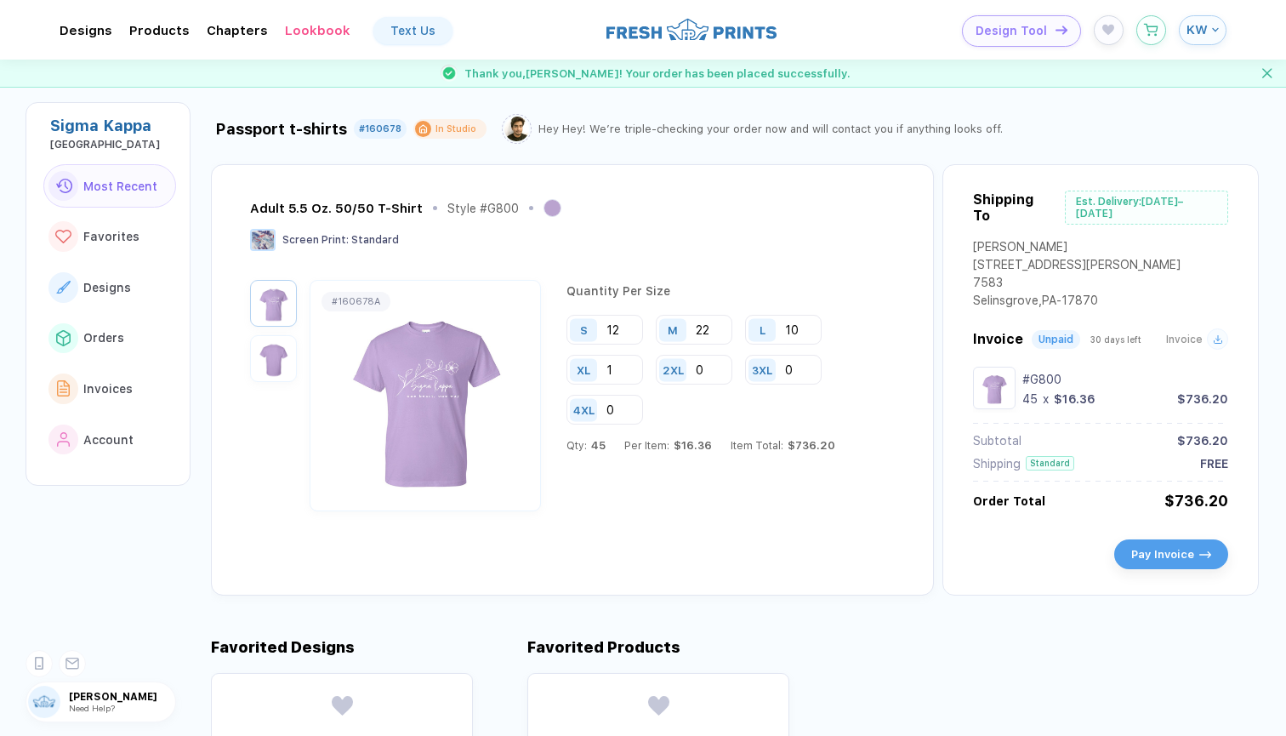
click at [270, 355] on img "button" at bounding box center [273, 358] width 38 height 38
click at [283, 312] on img "button" at bounding box center [273, 303] width 38 height 38
click at [441, 407] on img at bounding box center [425, 395] width 221 height 199
click at [1177, 538] on button "Pay Invoice" at bounding box center [1171, 550] width 114 height 30
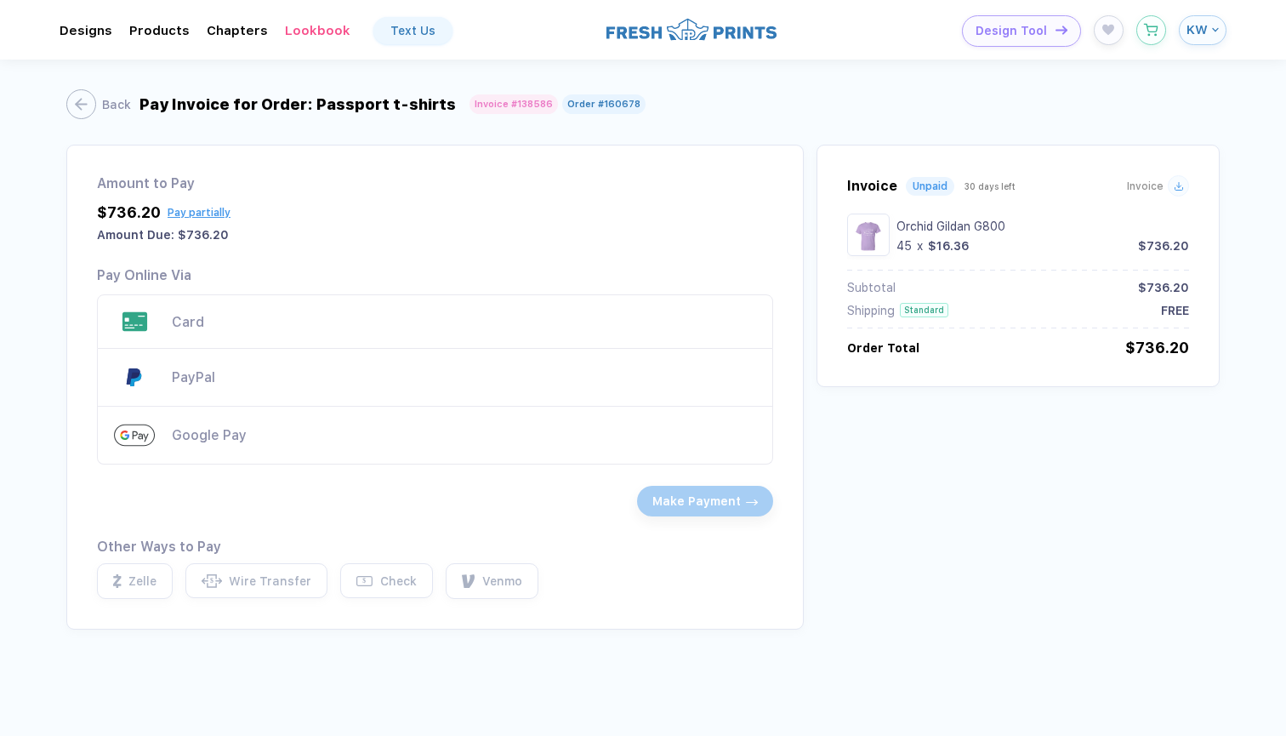
click at [203, 236] on strong "$736.20" at bounding box center [203, 235] width 51 height 14
click at [226, 324] on div "Card" at bounding box center [464, 322] width 584 height 16
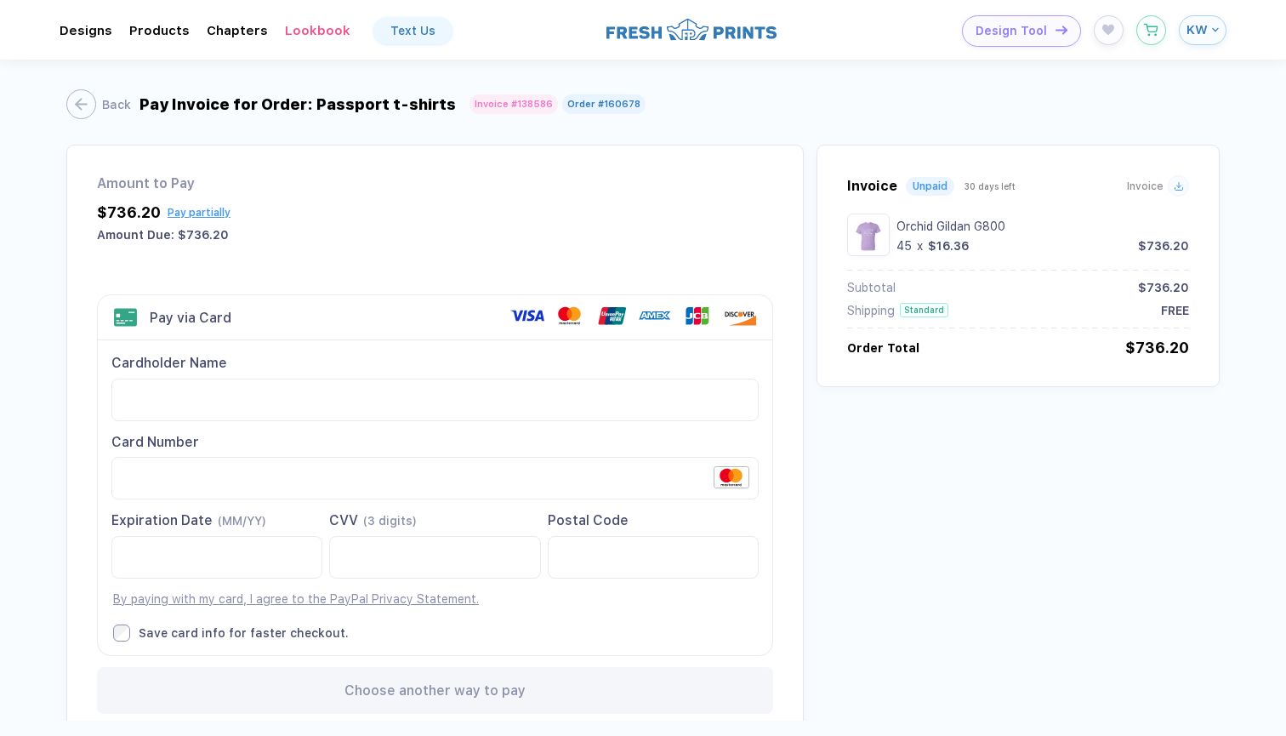
click at [894, 554] on div "Amount to Pay $736.20 Pay partially Amount Due: $736.20 Visa MasterCard Union P…" at bounding box center [642, 468] width 1153 height 647
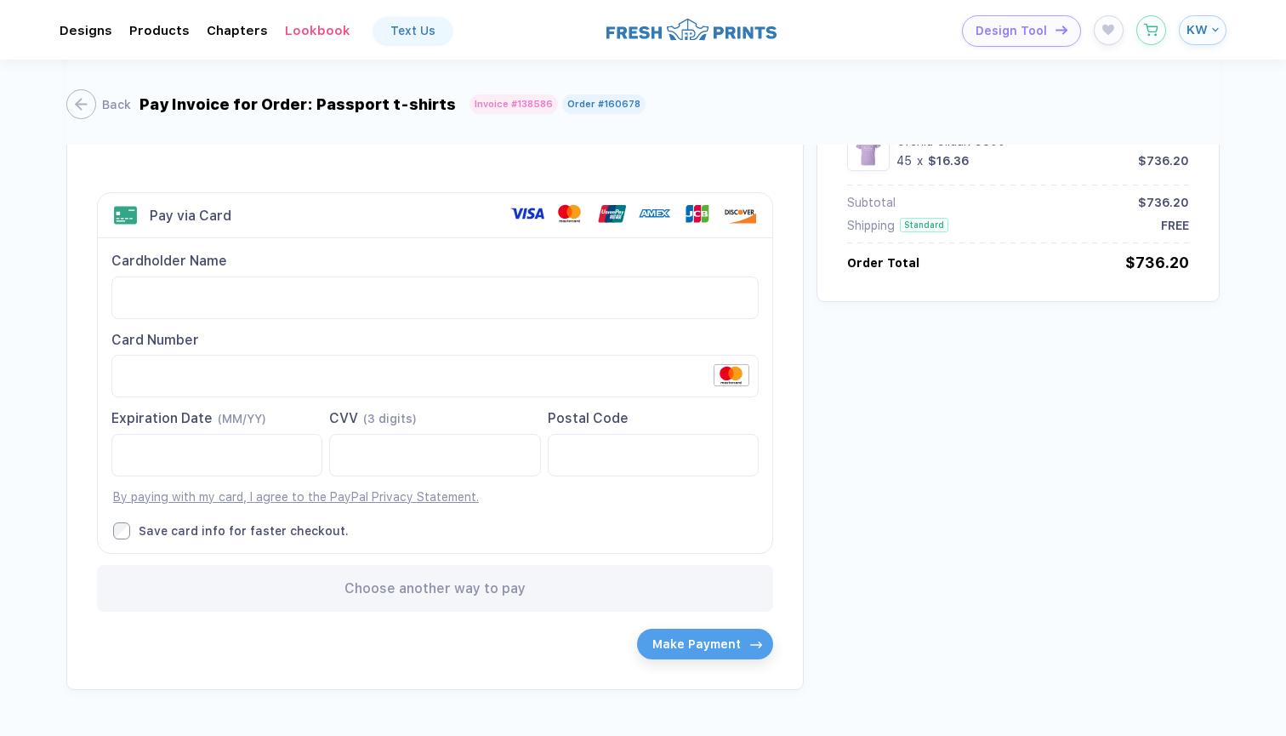
scroll to position [123, 0]
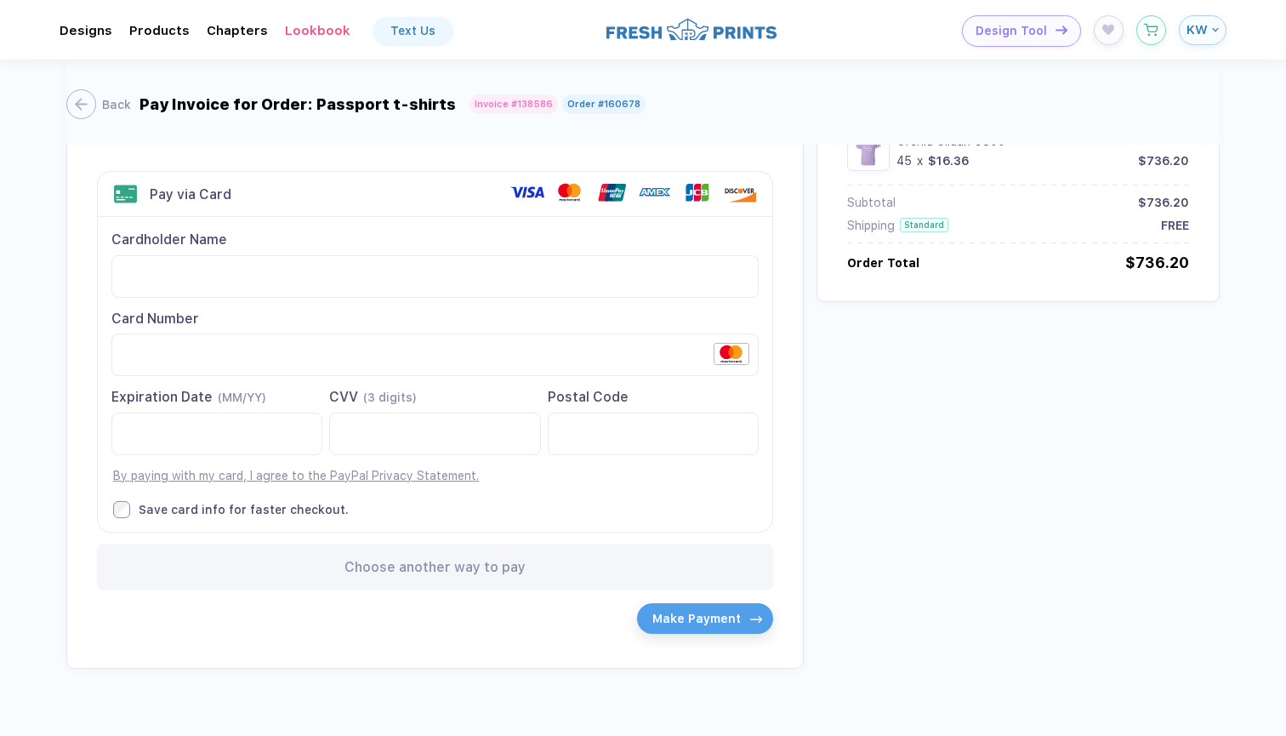
click at [704, 611] on span "Make Payment" at bounding box center [696, 618] width 88 height 14
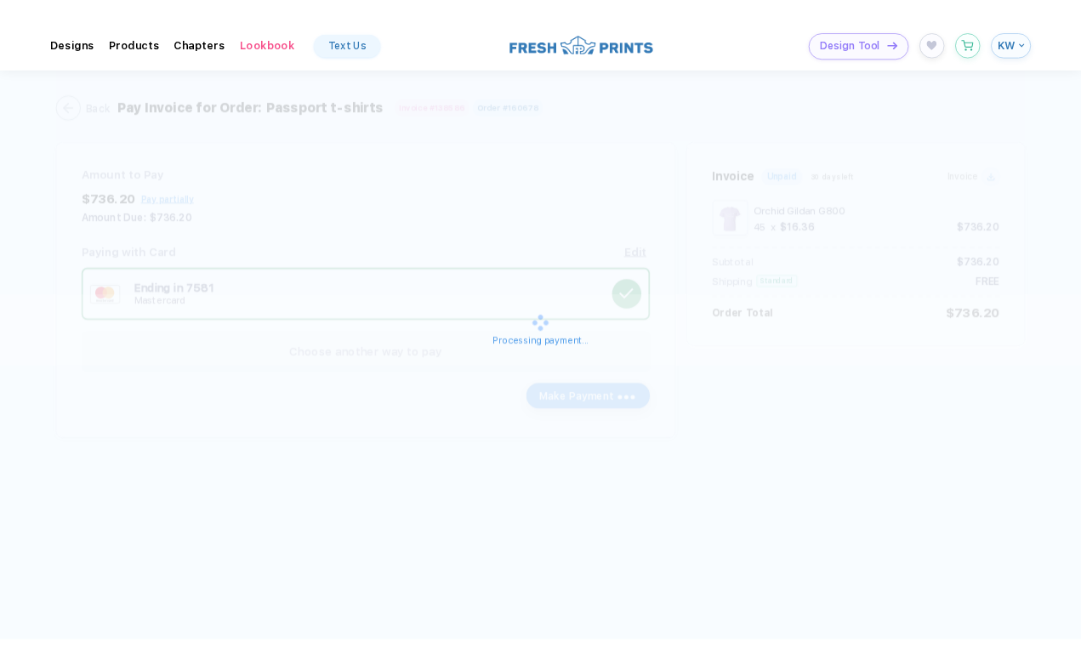
scroll to position [0, 0]
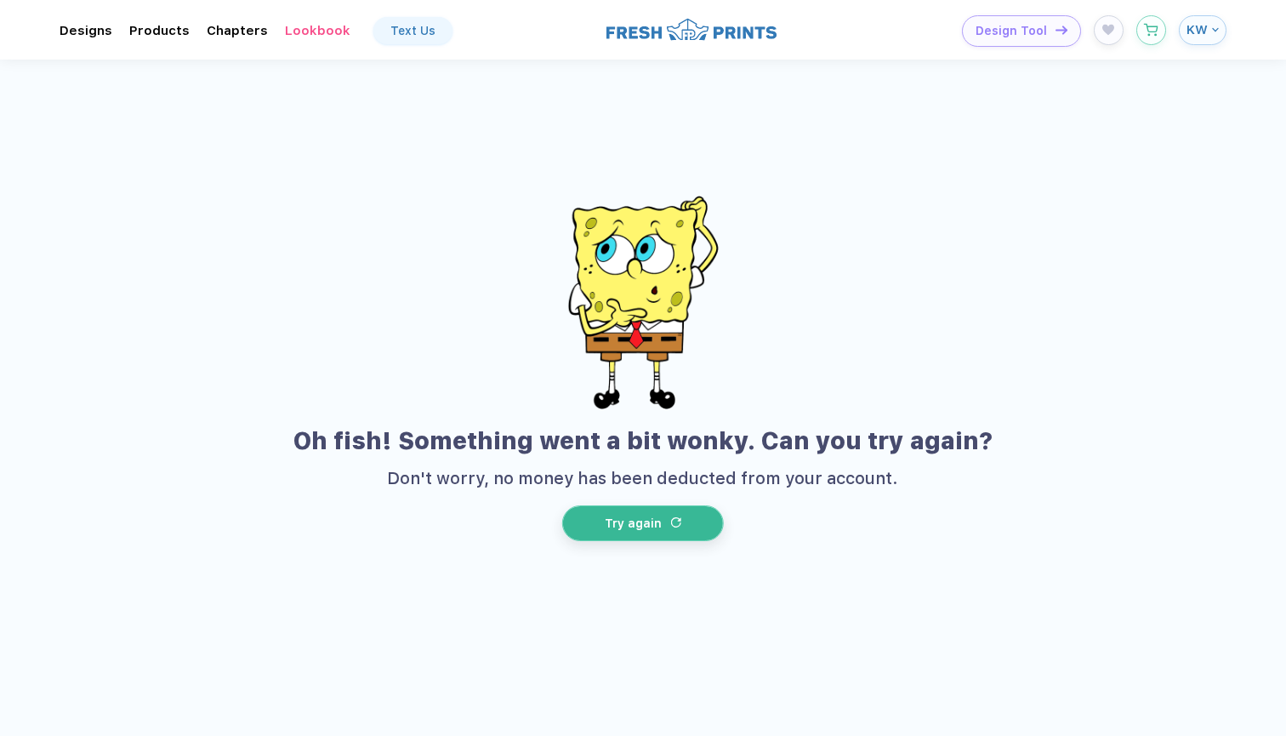
click at [666, 529] on button "Try again" at bounding box center [643, 523] width 162 height 36
